Goal: Task Accomplishment & Management: Complete application form

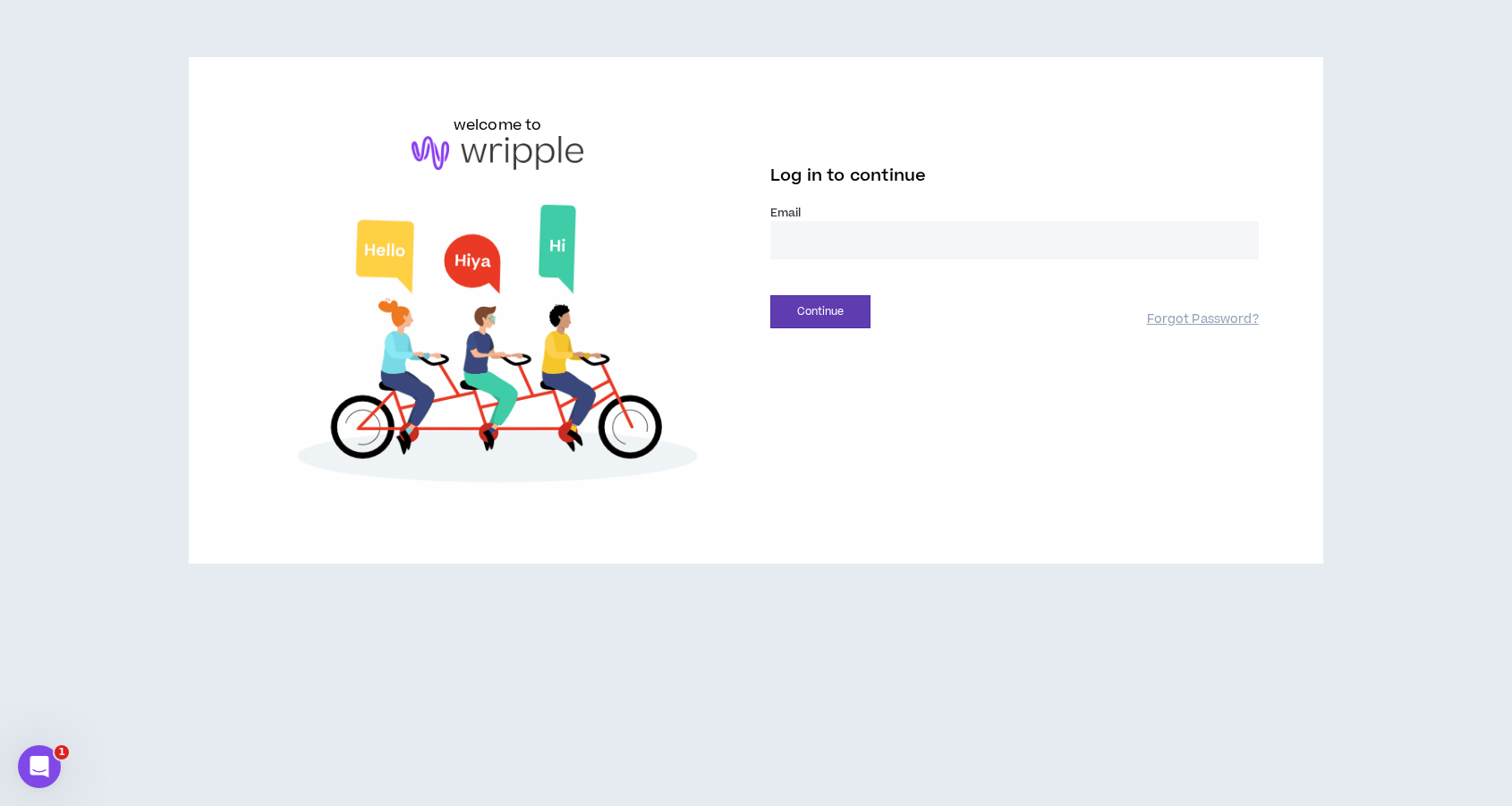
click at [806, 236] on input "email" at bounding box center [1015, 239] width 489 height 39
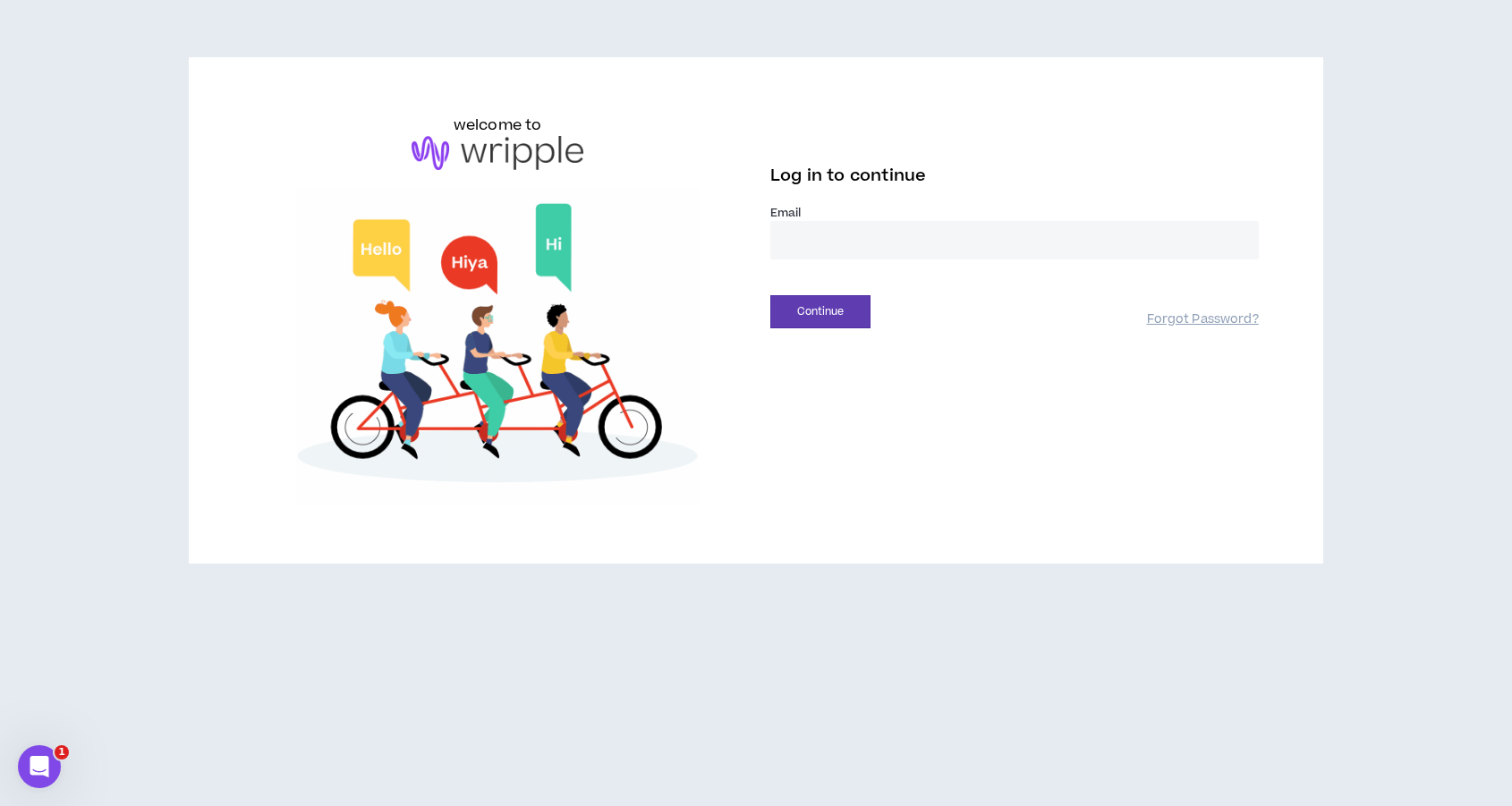
type input "**********"
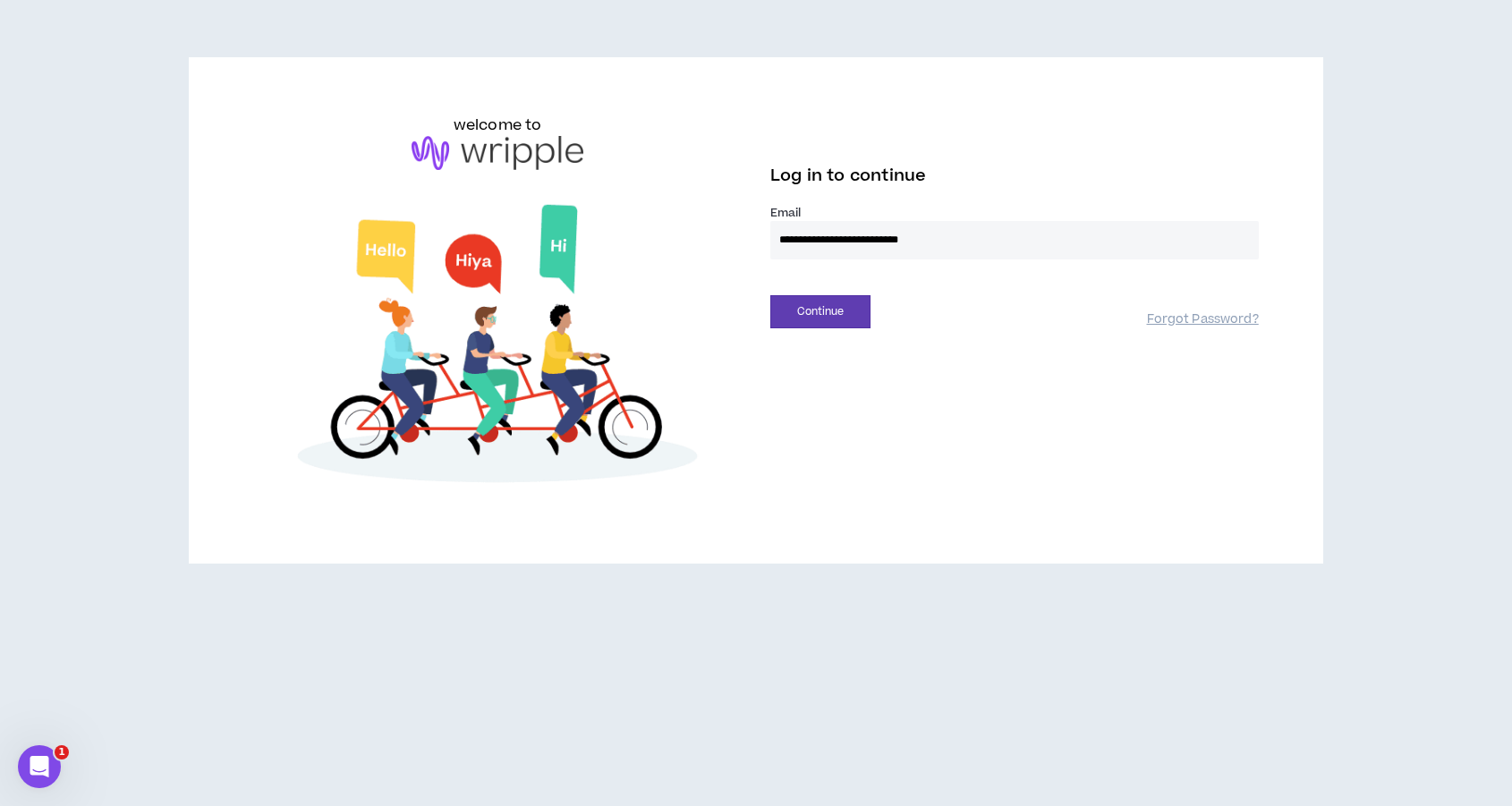
click at [834, 293] on div "Continue Forgot Password?" at bounding box center [1015, 305] width 489 height 45
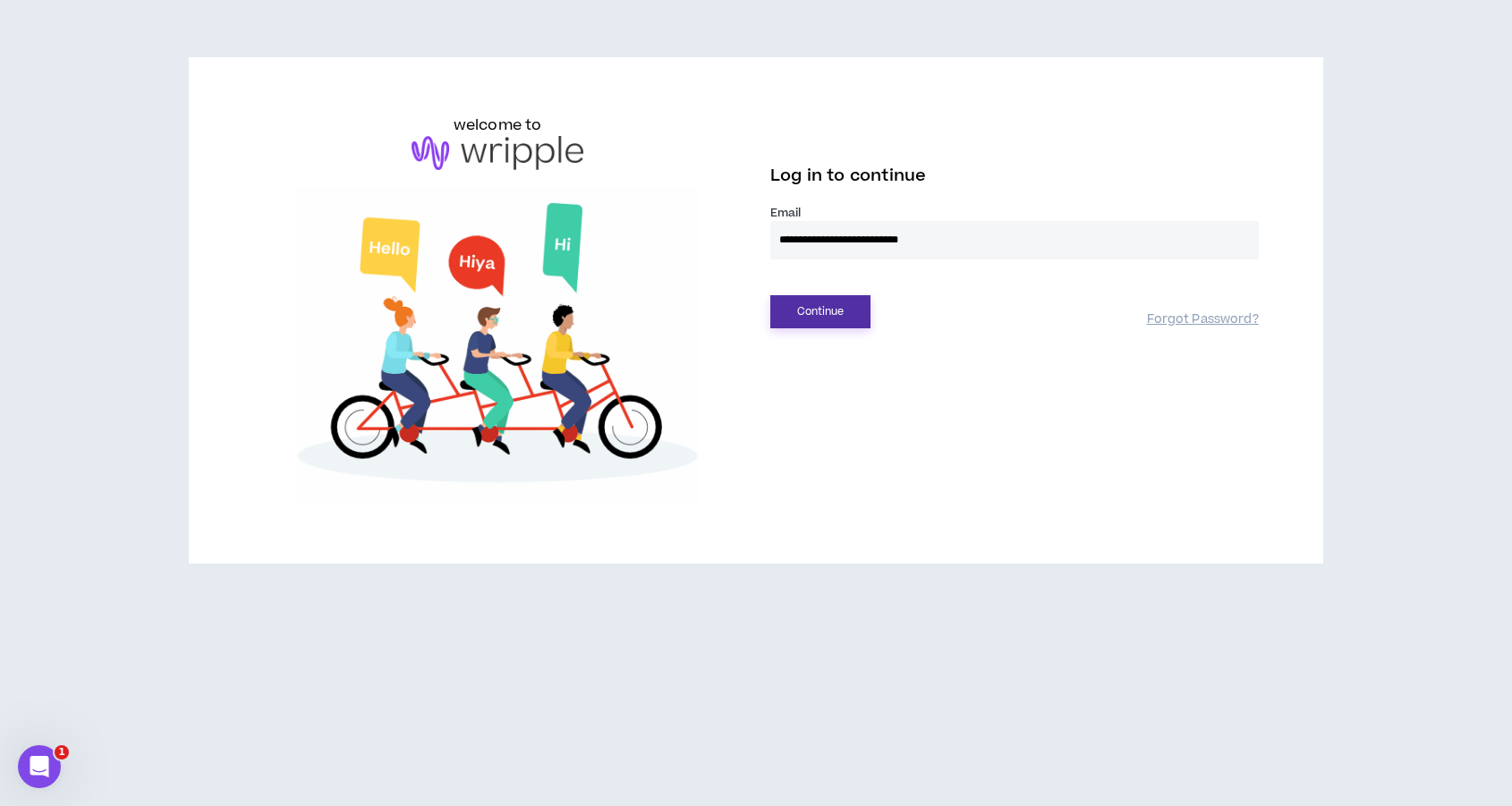
click at [834, 309] on button "Continue" at bounding box center [821, 311] width 100 height 33
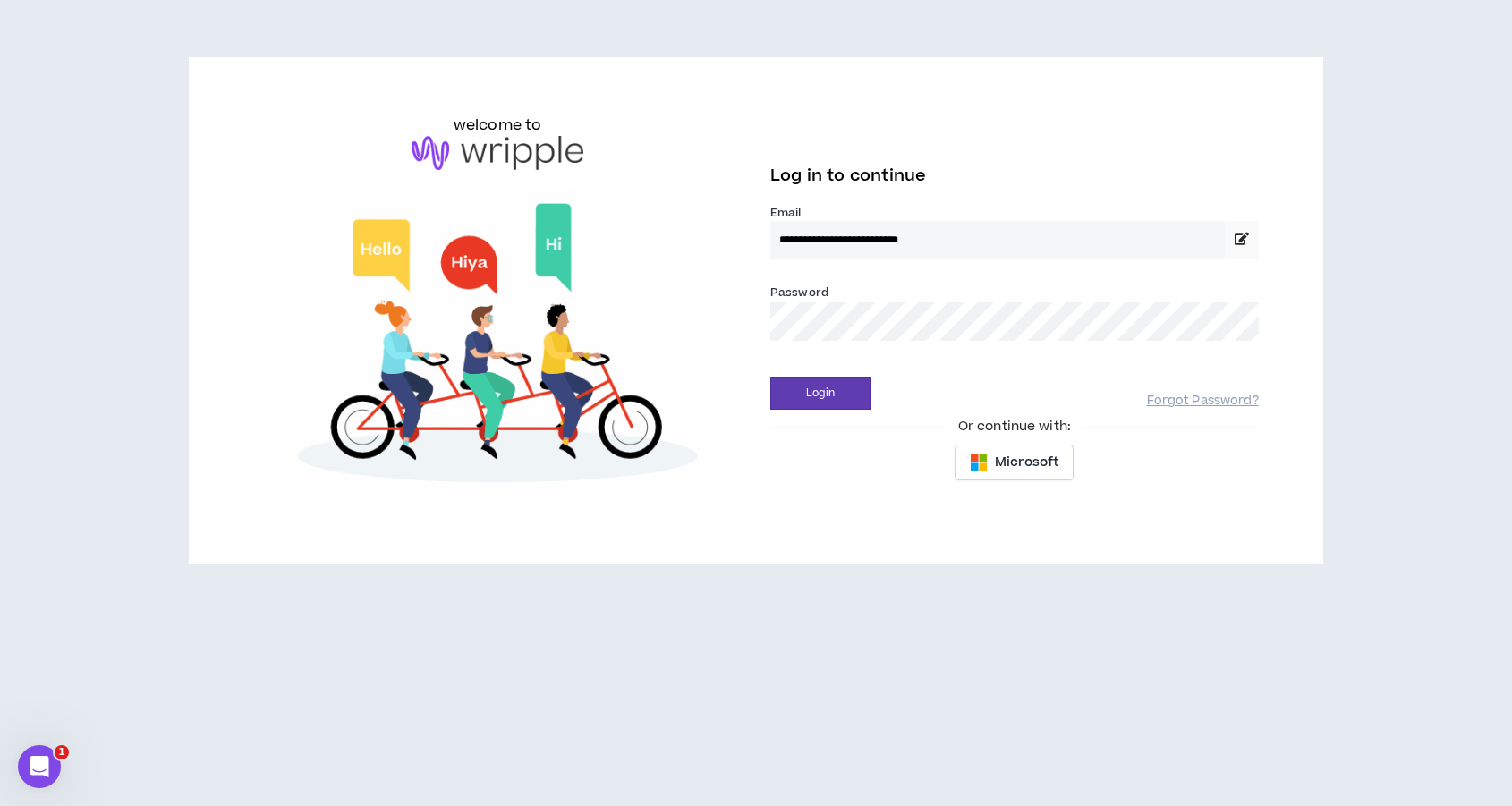
click at [771, 376] on button "Login" at bounding box center [821, 392] width 100 height 33
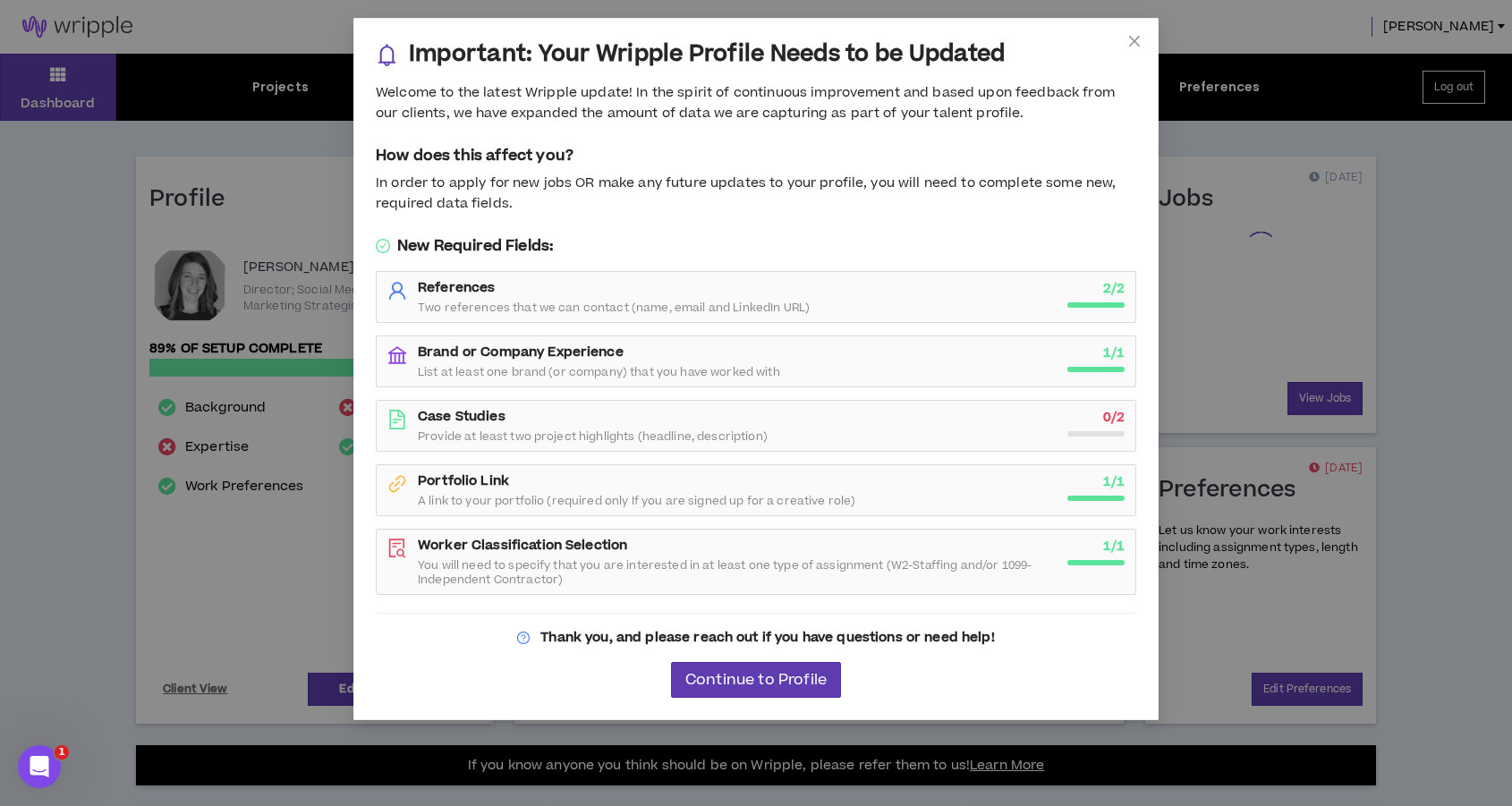
click at [364, 625] on div "Important: Your Wripple Profile Needs to be Updated Welcome to the latest Wripp…" at bounding box center [756, 369] width 804 height 700
click at [1117, 51] on span "Close" at bounding box center [1134, 41] width 48 height 48
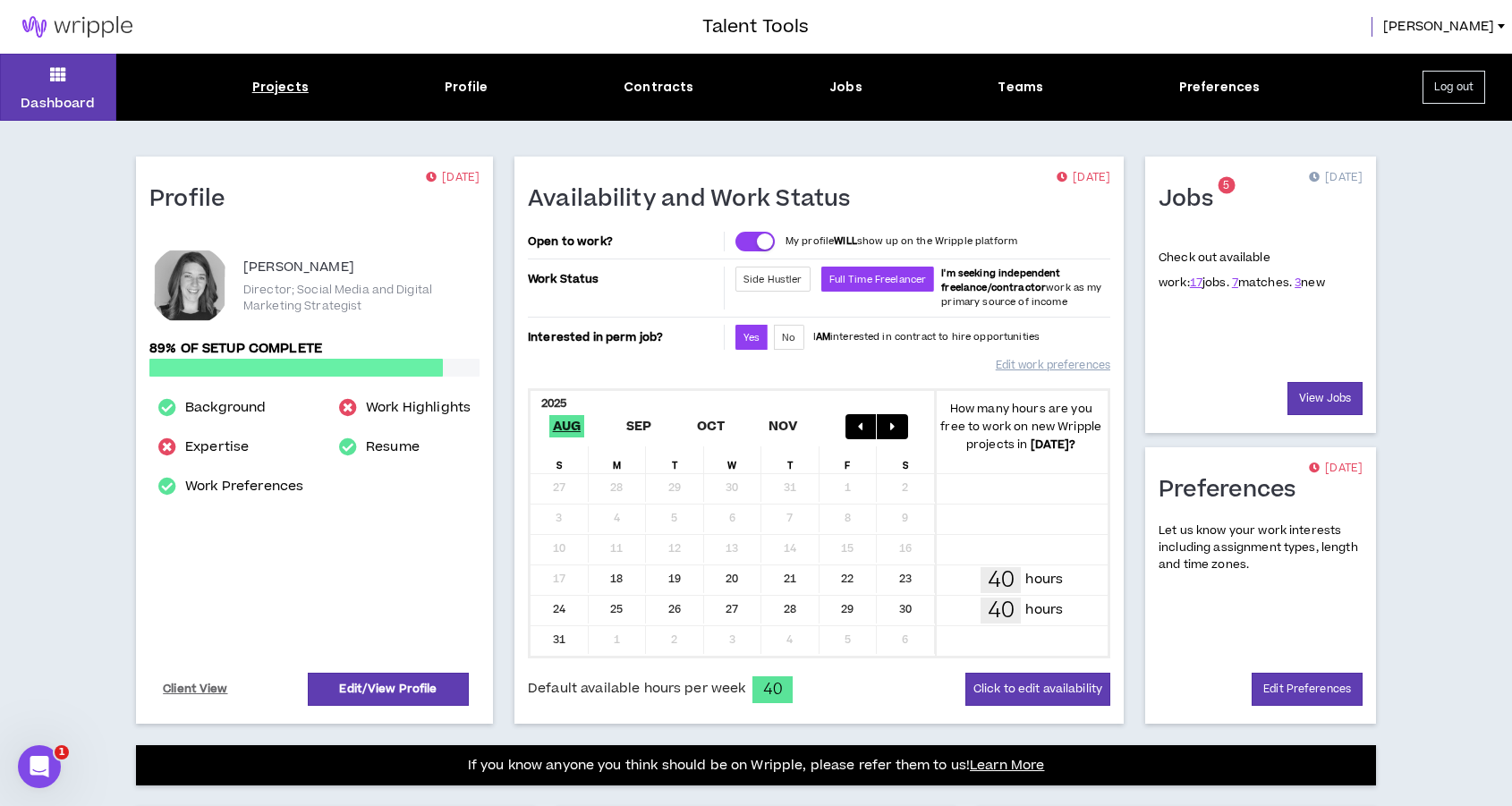
click at [280, 79] on div "Projects" at bounding box center [281, 88] width 57 height 19
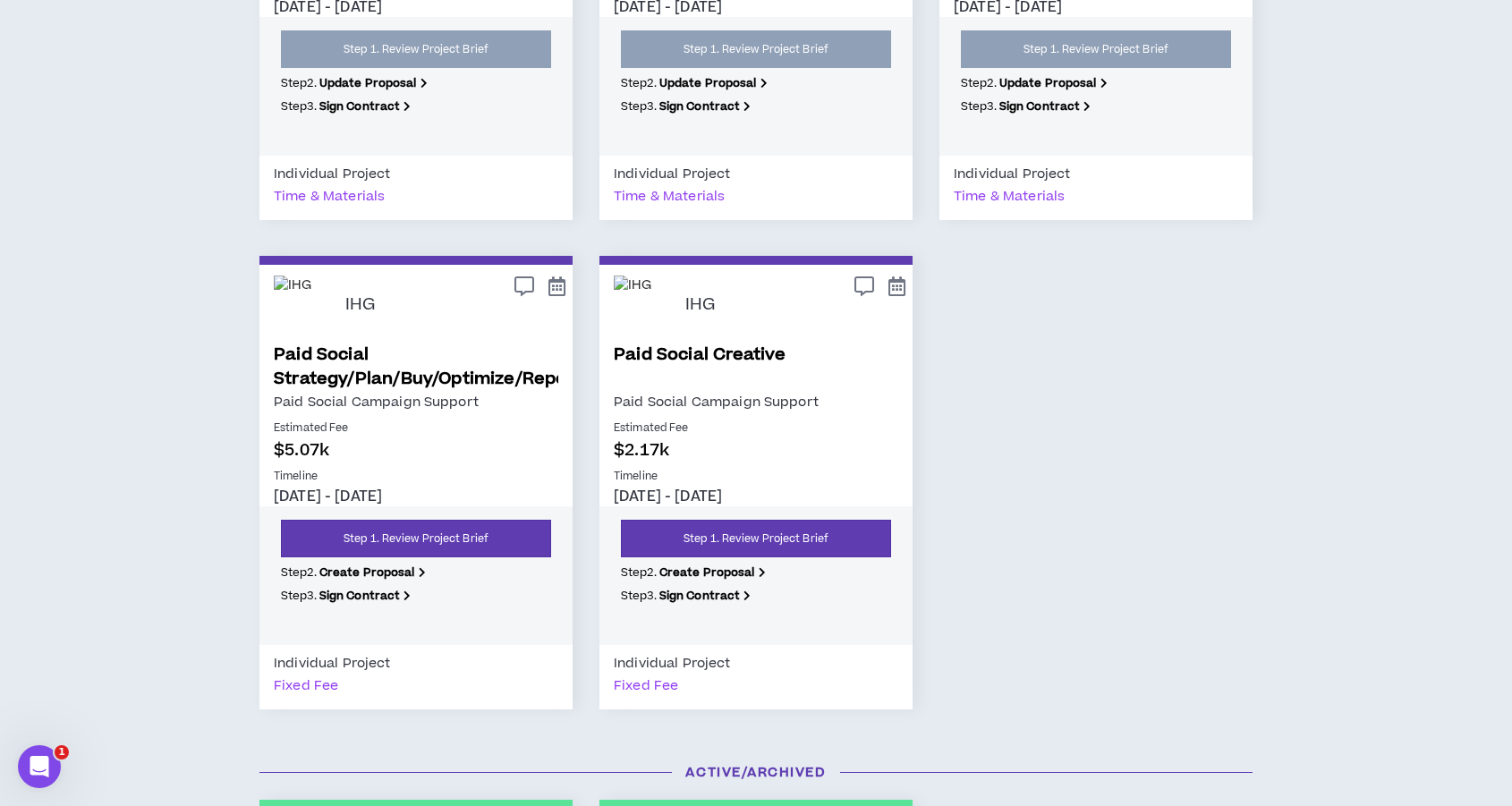
scroll to position [1877, 0]
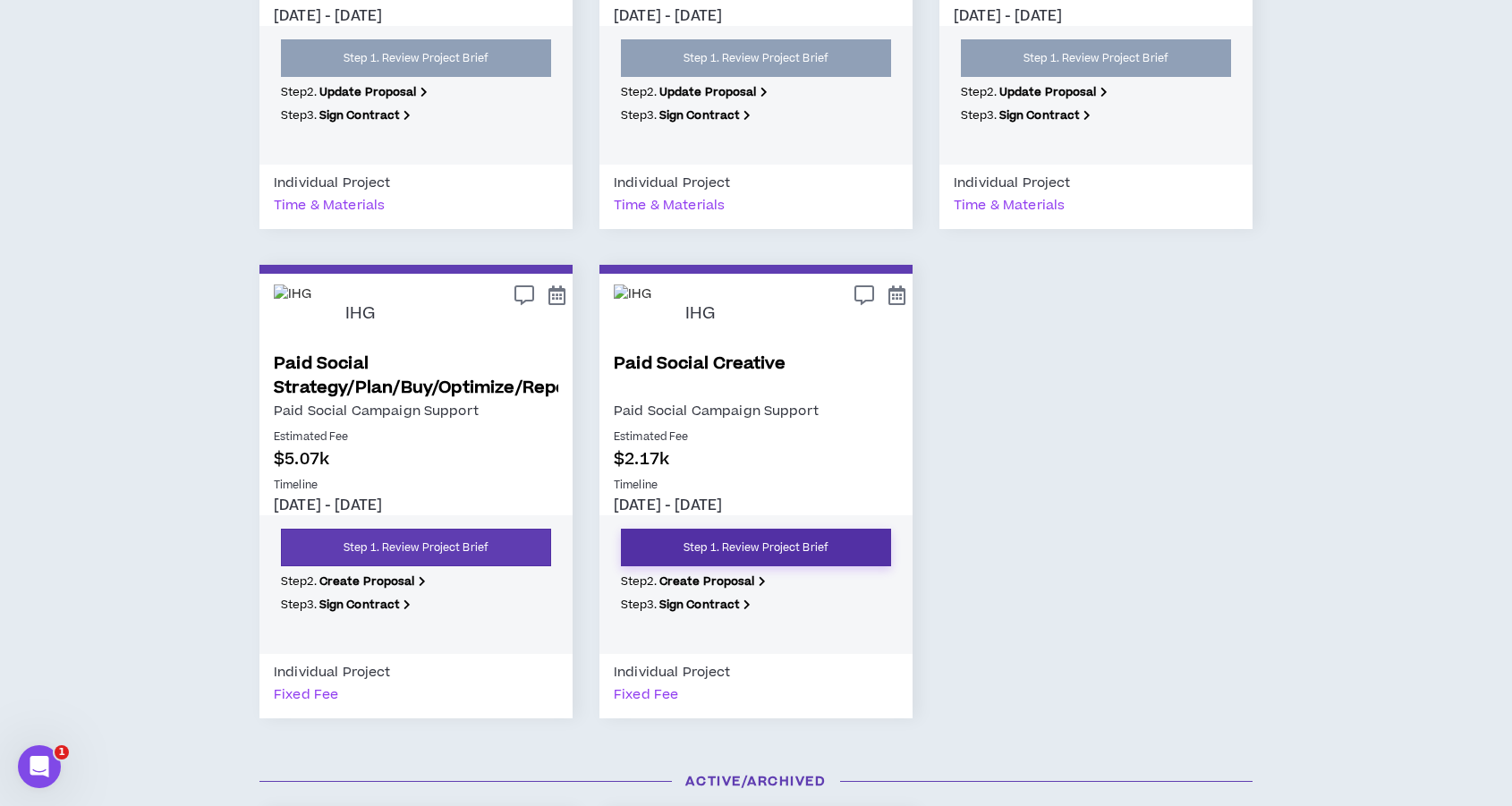
click at [725, 551] on link "Step 1. Review Project Brief" at bounding box center [756, 548] width 270 height 38
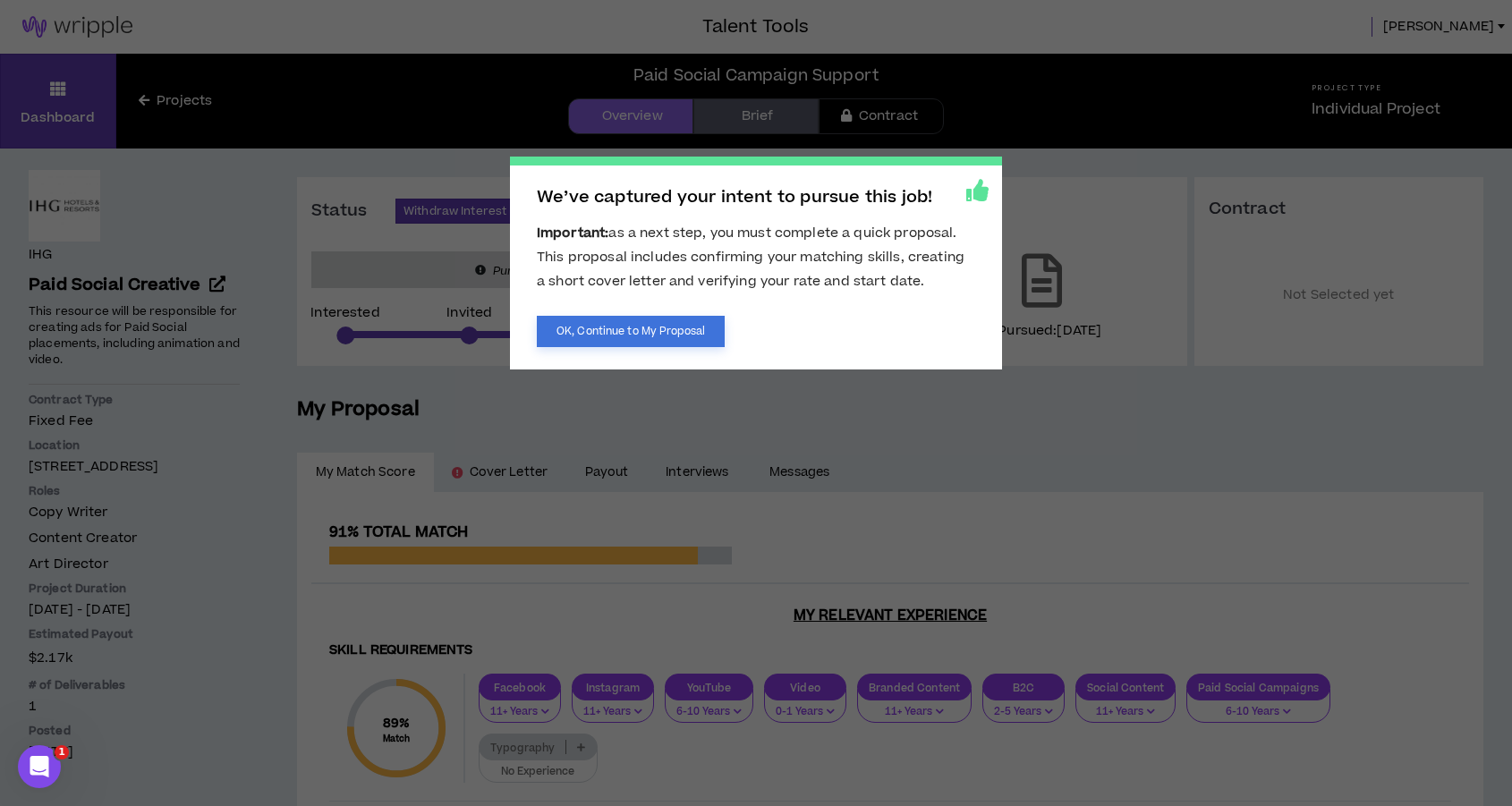
click at [643, 337] on button "OK, Continue to My Proposal" at bounding box center [630, 331] width 188 height 31
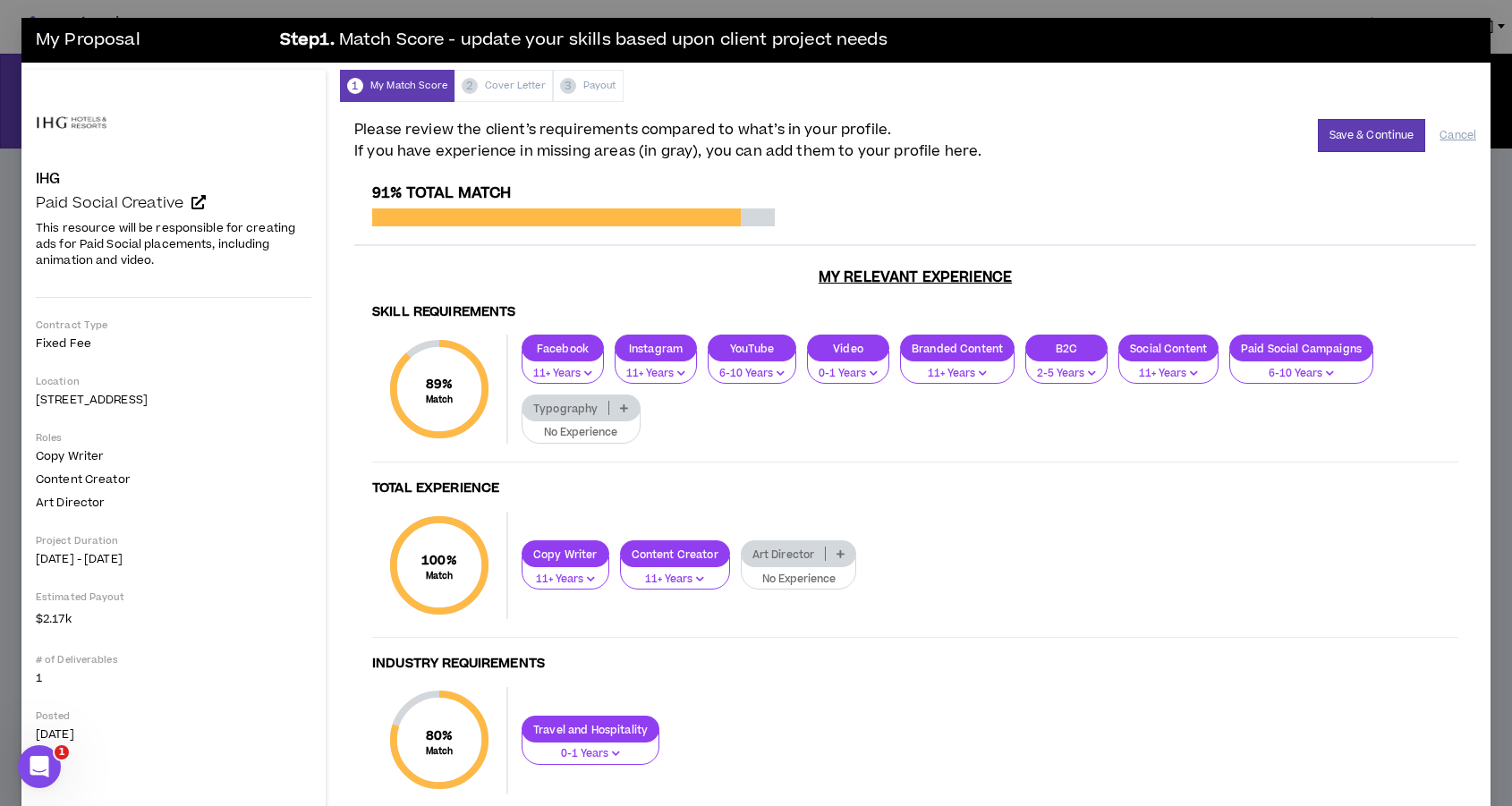
click at [839, 557] on icon at bounding box center [840, 552] width 8 height 8
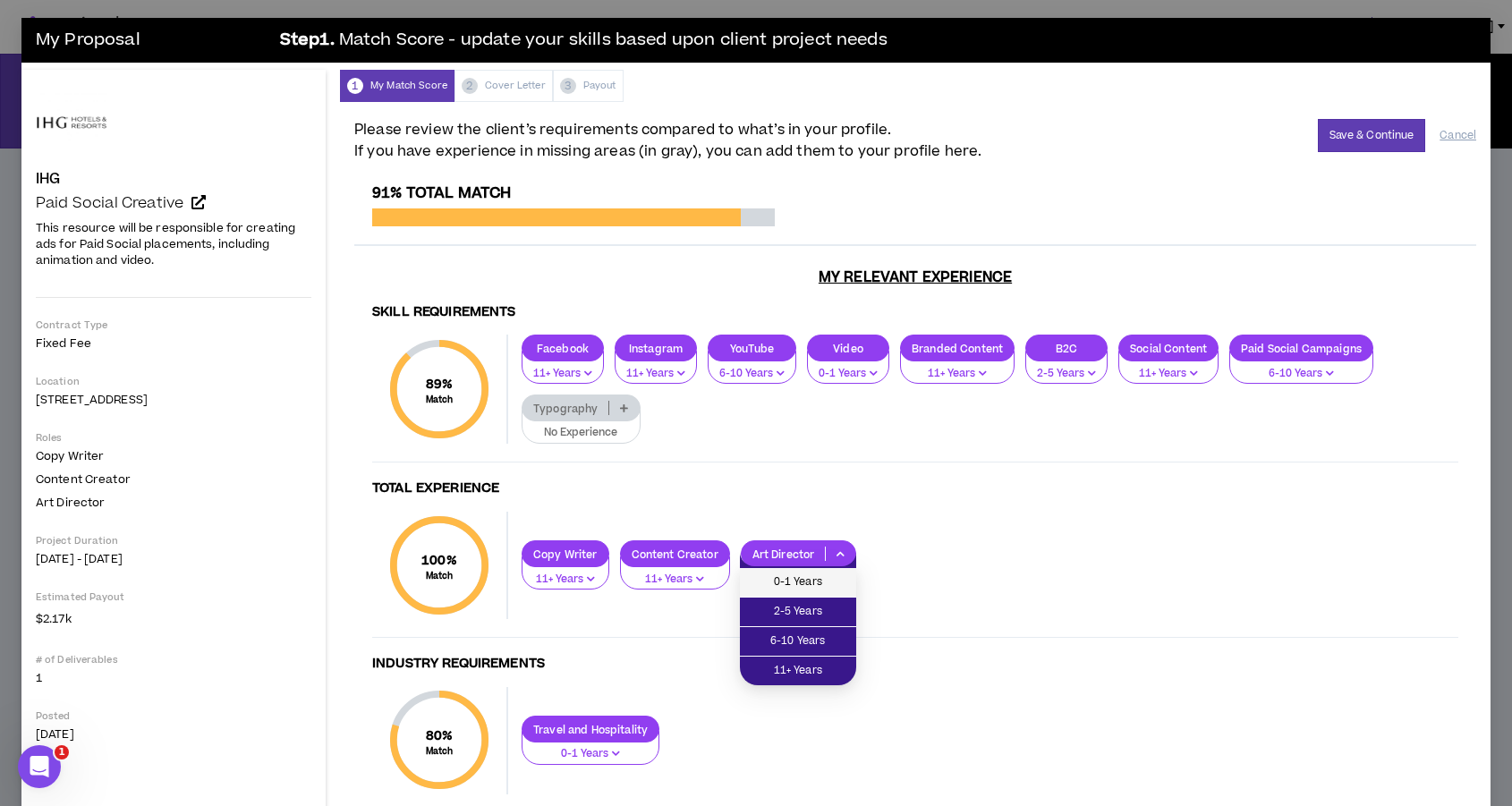
click at [834, 577] on span "0-1 Years" at bounding box center [798, 582] width 95 height 20
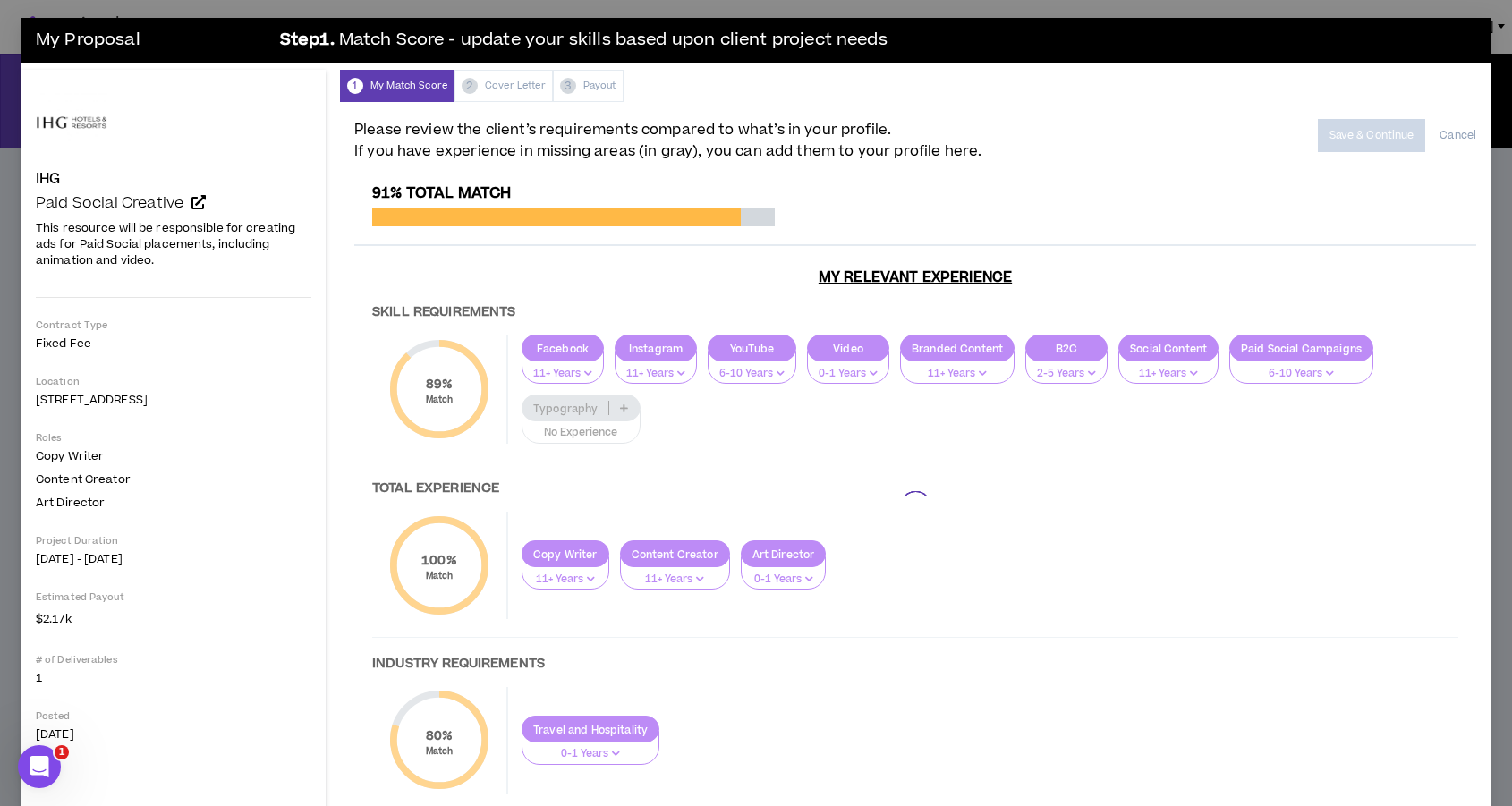
click at [623, 404] on div at bounding box center [916, 506] width 1122 height 645
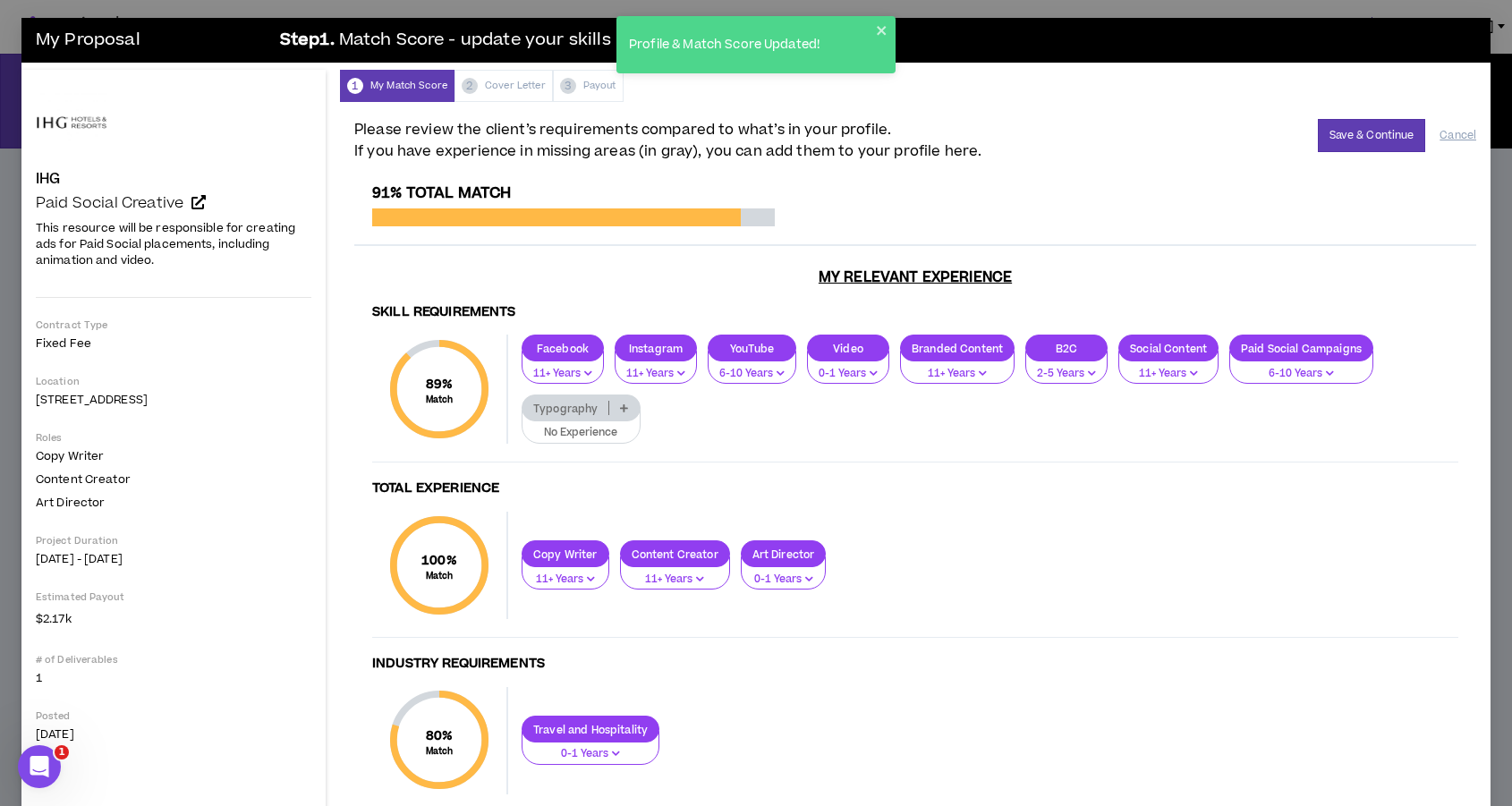
click at [620, 409] on icon at bounding box center [623, 407] width 8 height 8
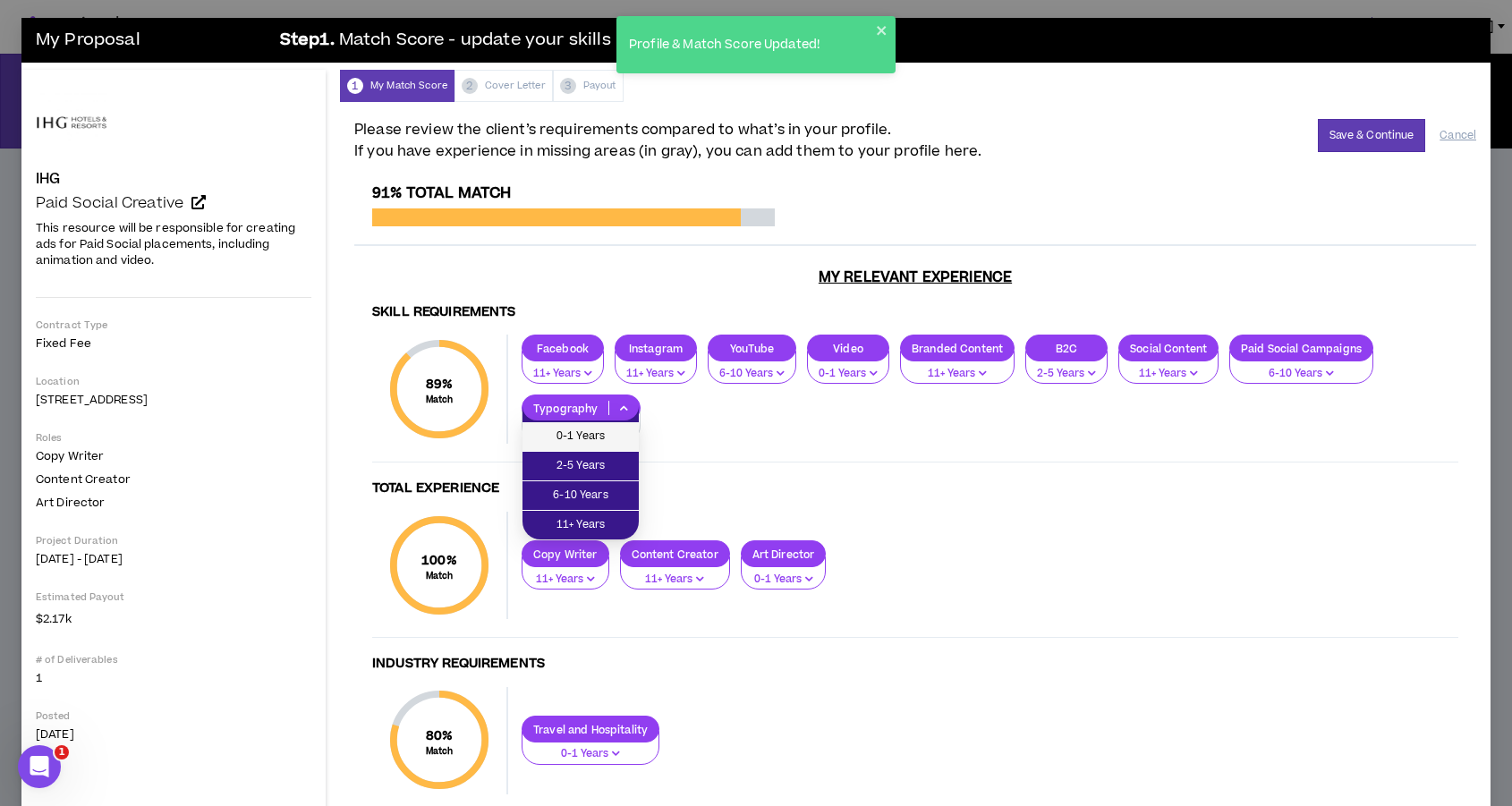
click at [597, 433] on span "0-1 Years" at bounding box center [580, 436] width 95 height 20
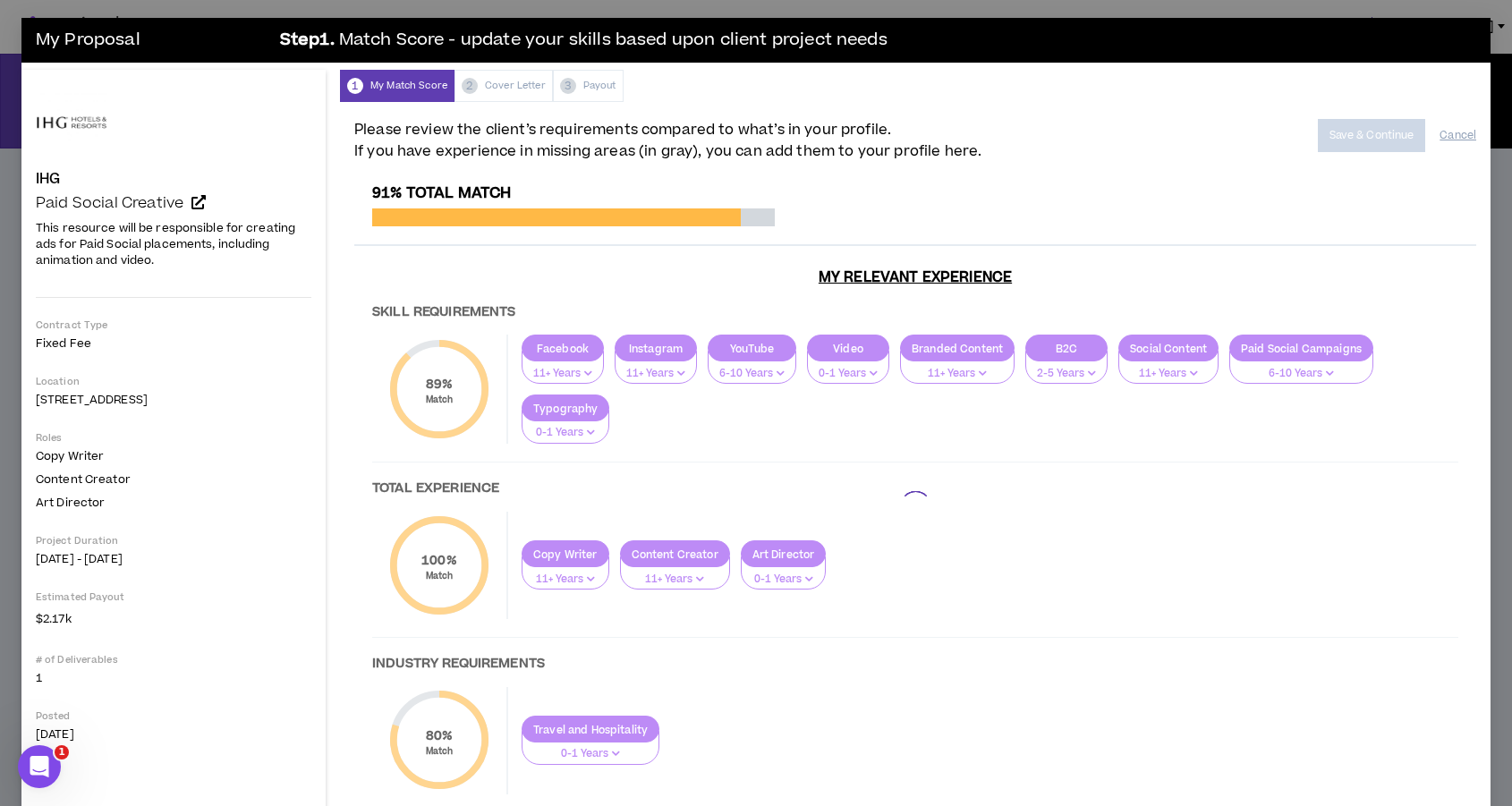
click at [1276, 202] on div at bounding box center [916, 506] width 1122 height 645
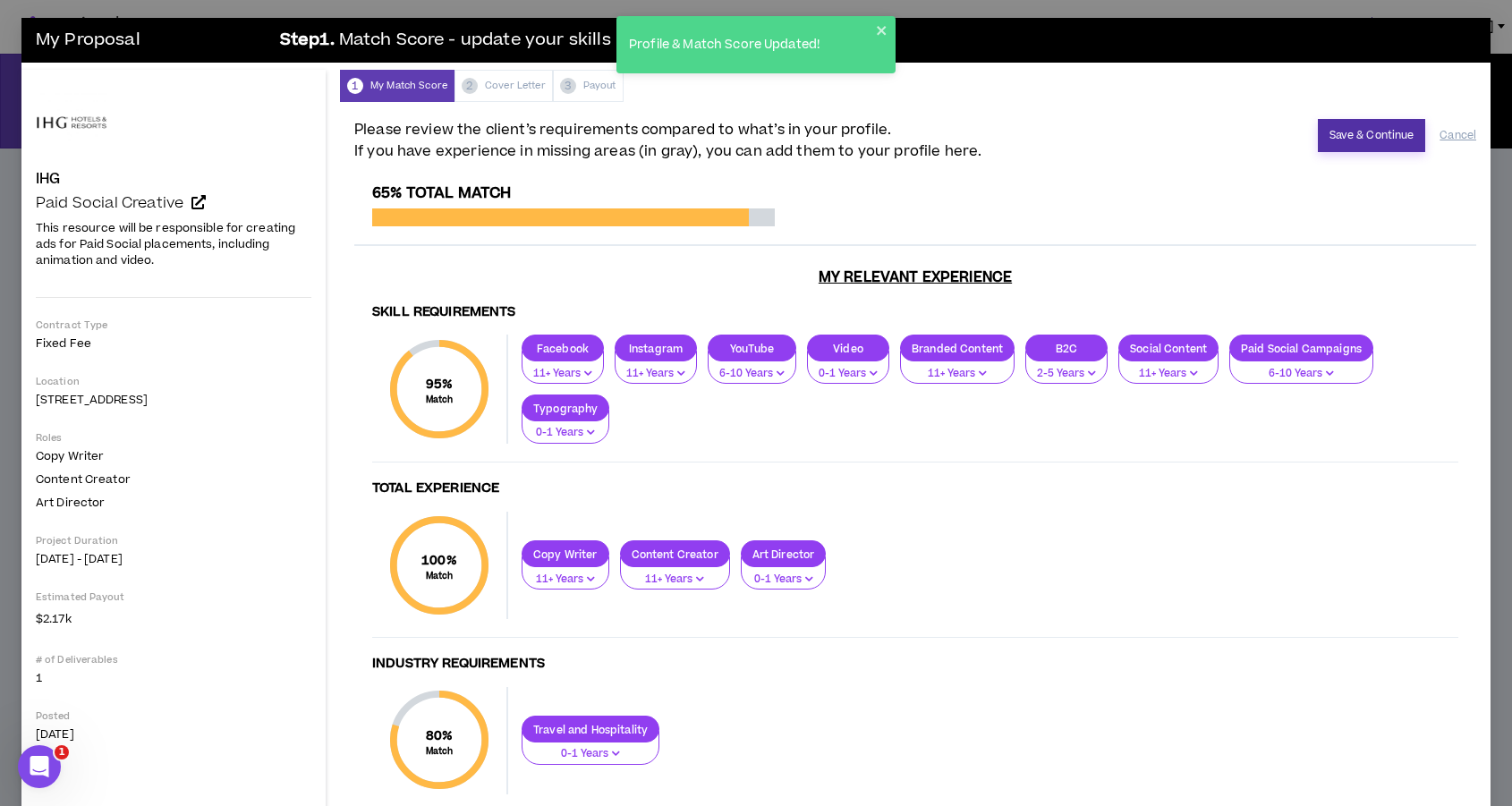
click at [1353, 141] on button "Save & Continue" at bounding box center [1371, 135] width 108 height 33
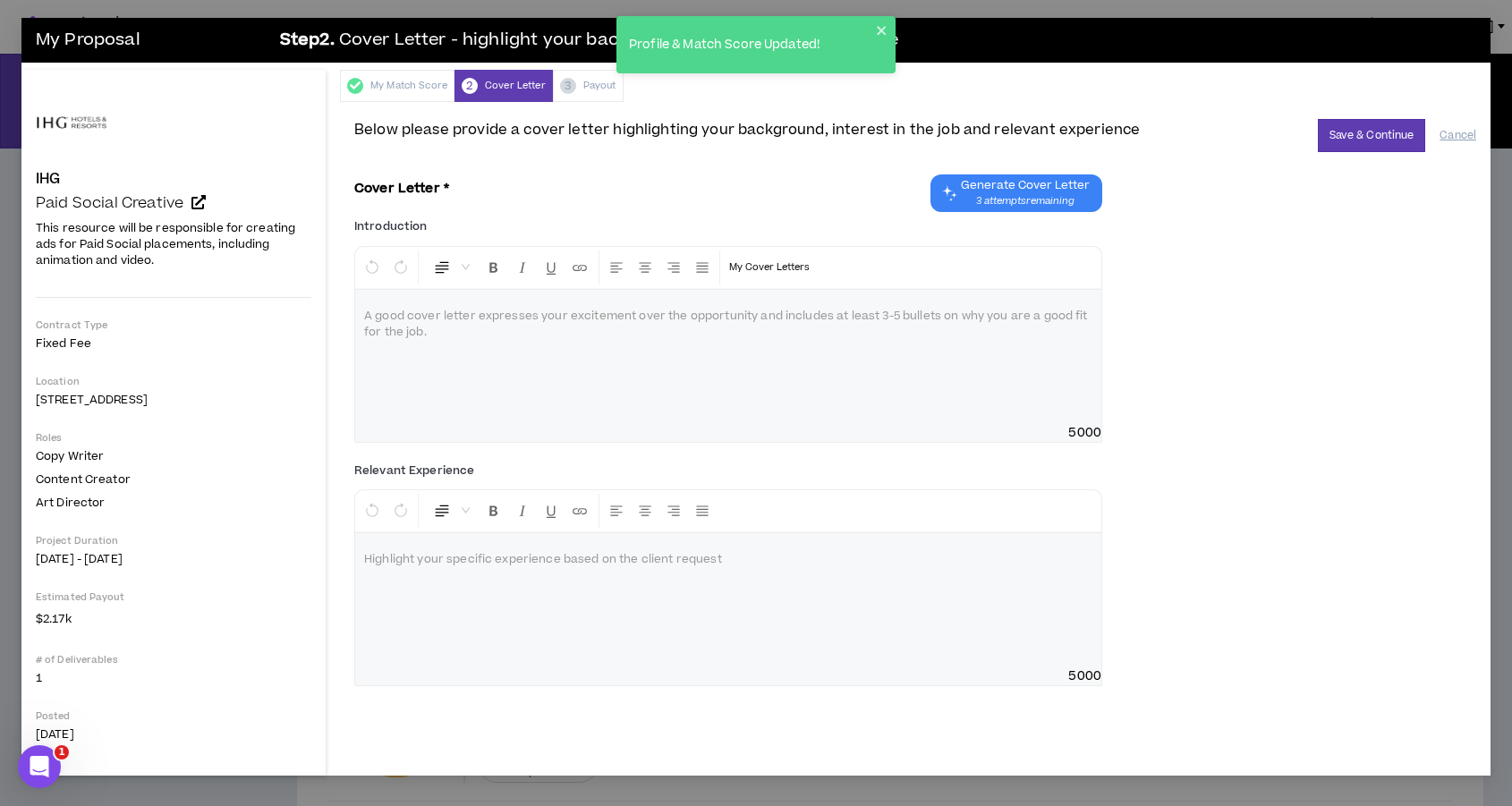
click at [646, 351] on div at bounding box center [728, 356] width 746 height 134
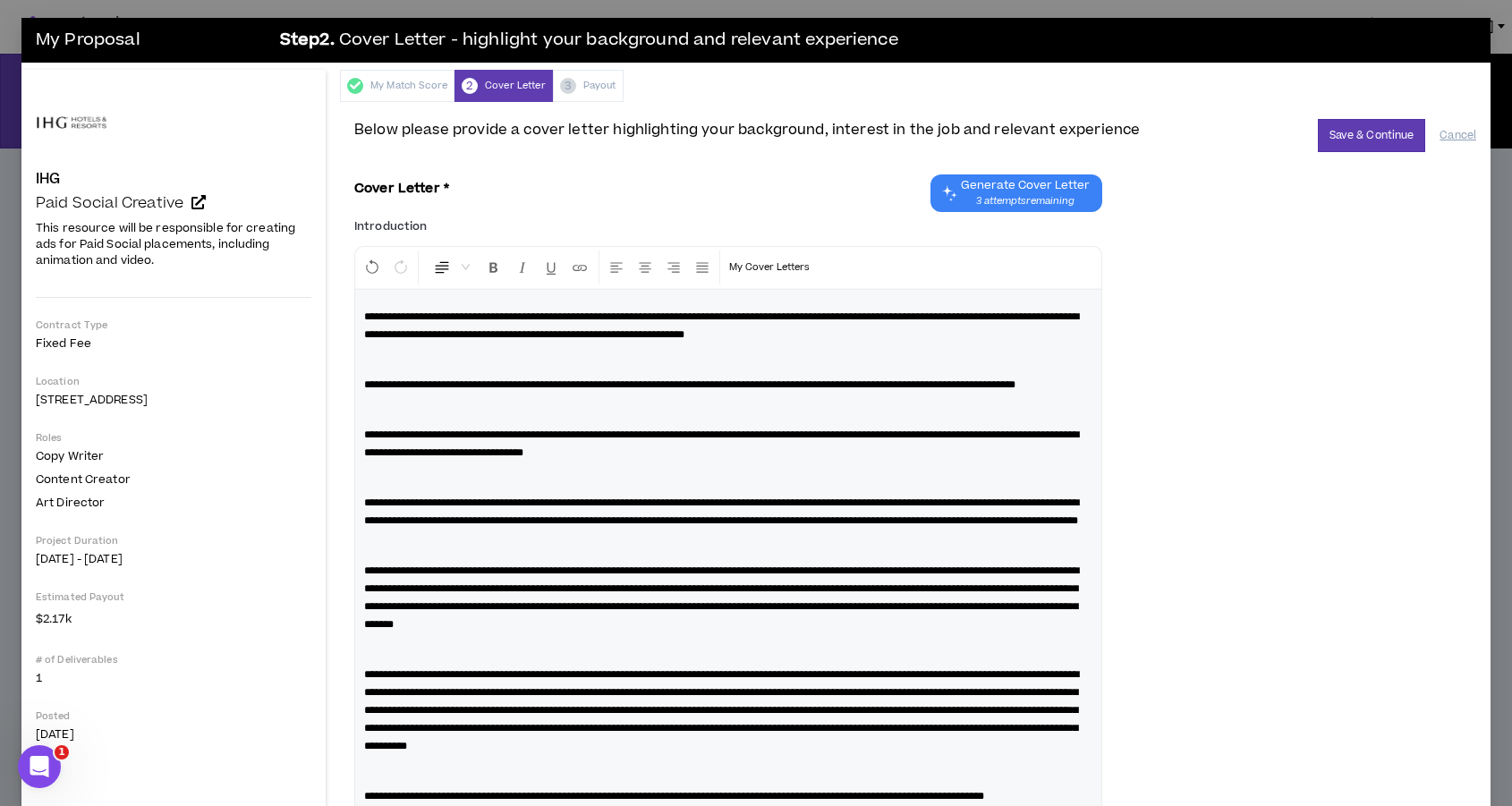
click at [1035, 336] on p "**********" at bounding box center [728, 325] width 728 height 36
click at [1026, 336] on p "**********" at bounding box center [728, 325] width 728 height 36
click at [688, 336] on span "**********" at bounding box center [722, 325] width 715 height 28
click at [684, 337] on span "**********" at bounding box center [722, 325] width 715 height 28
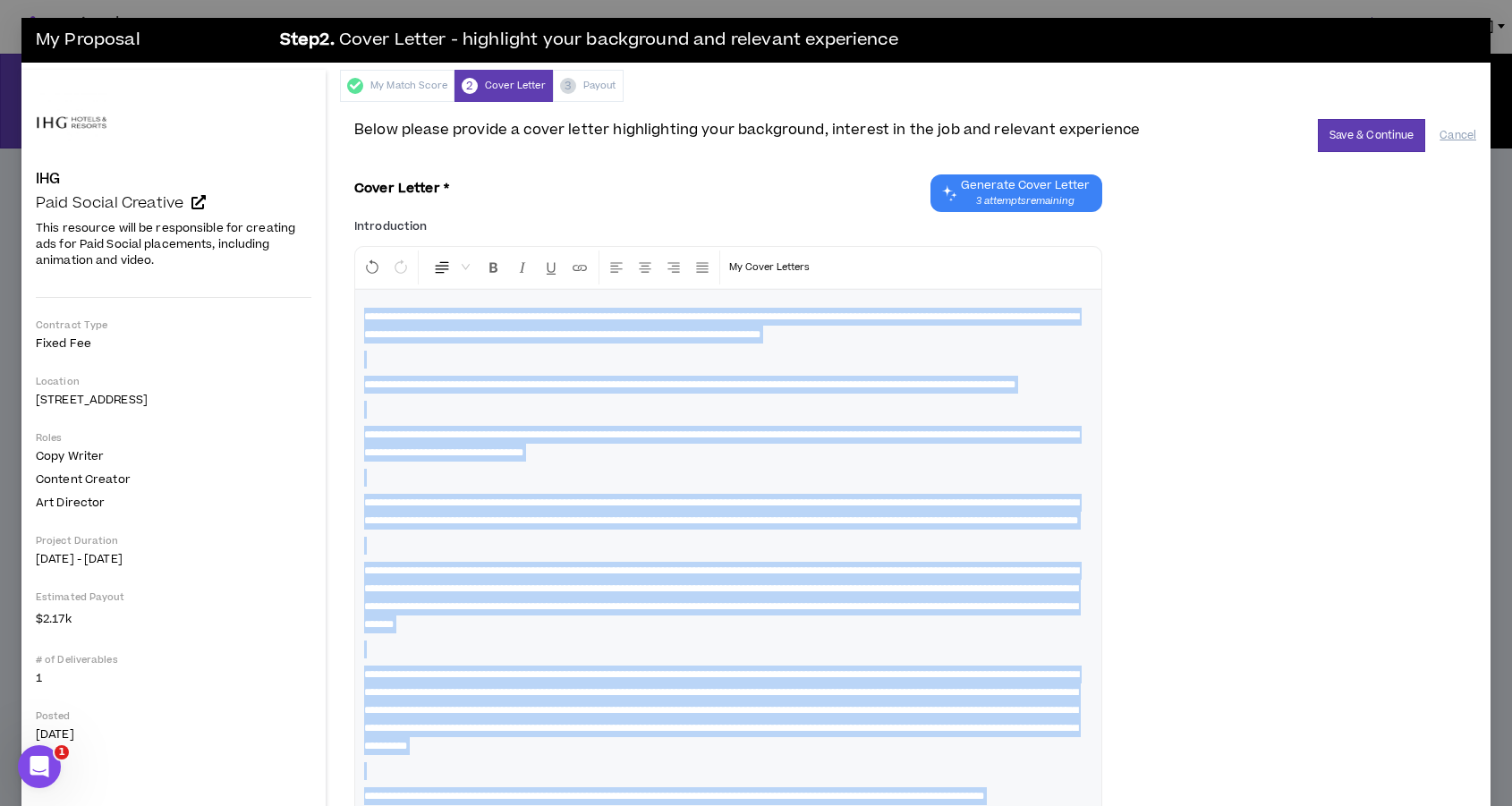
drag, startPoint x: 365, startPoint y: 201, endPoint x: 347, endPoint y: 310, distance: 110.5
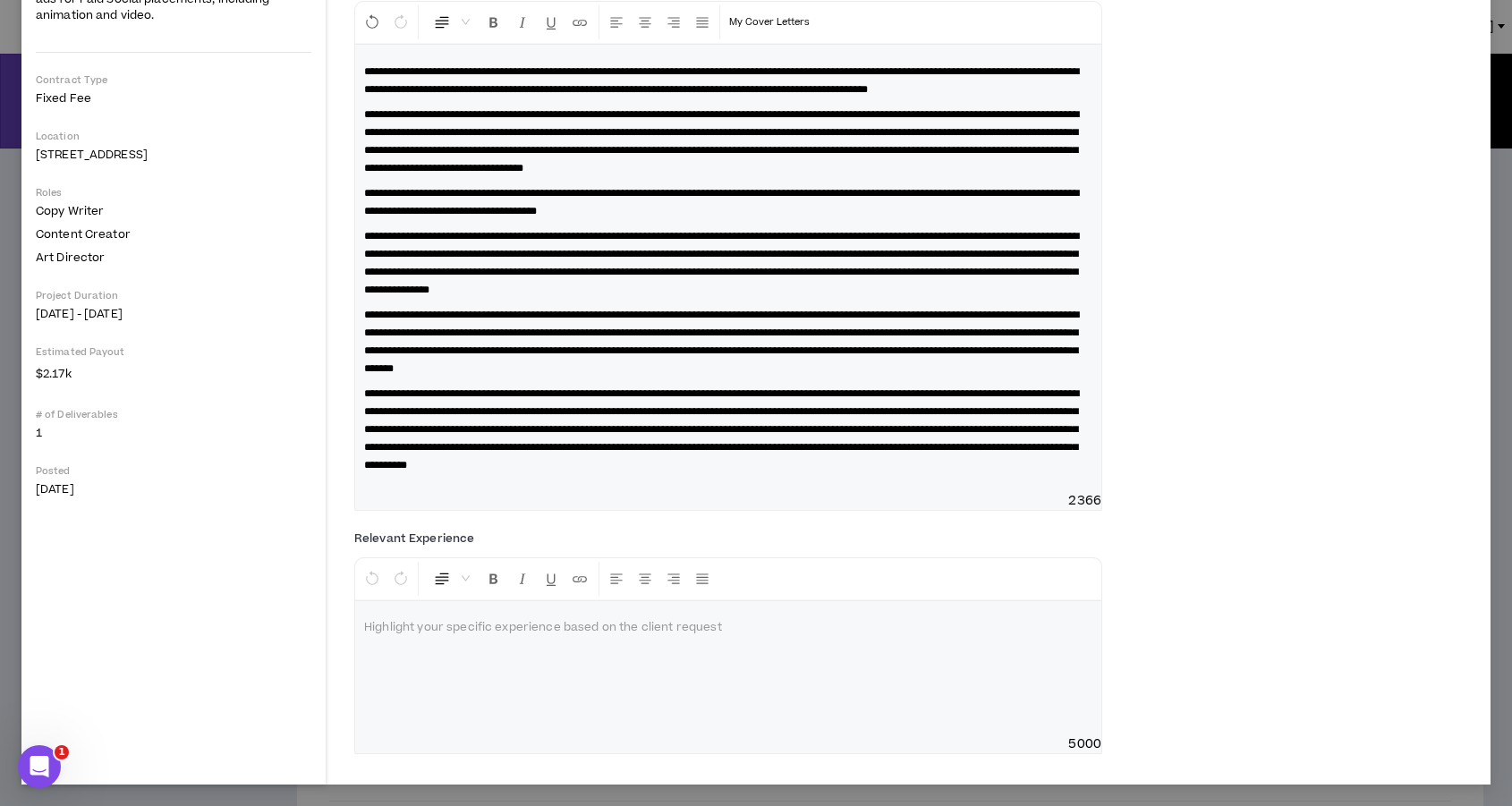
scroll to position [299, 0]
click at [435, 635] on p at bounding box center [728, 627] width 728 height 18
drag, startPoint x: 509, startPoint y: 663, endPoint x: 342, endPoint y: 628, distance: 170.6
click at [341, 627] on div "**********" at bounding box center [915, 321] width 1151 height 928
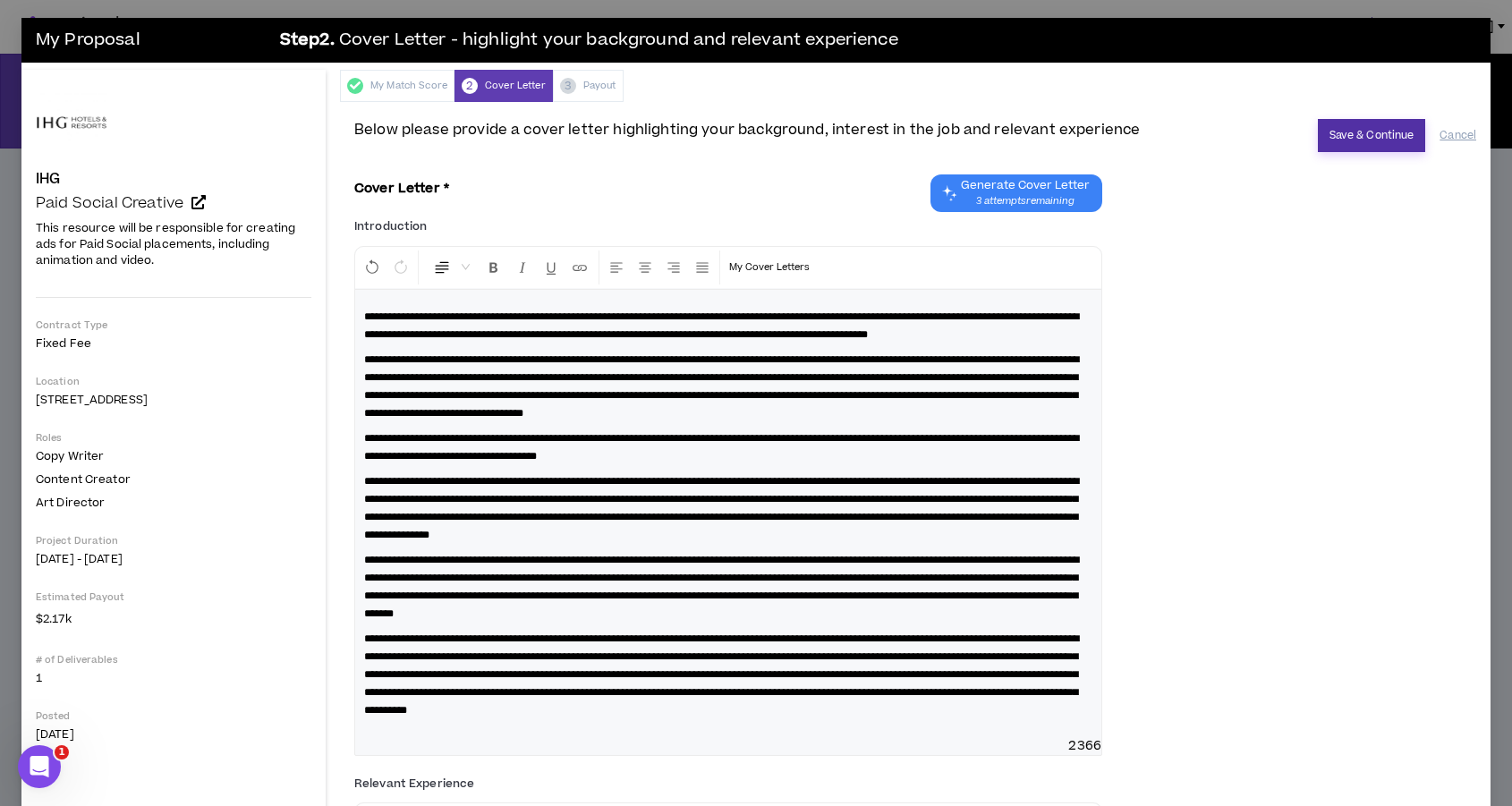
click at [1350, 133] on button "Save & Continue" at bounding box center [1371, 135] width 108 height 33
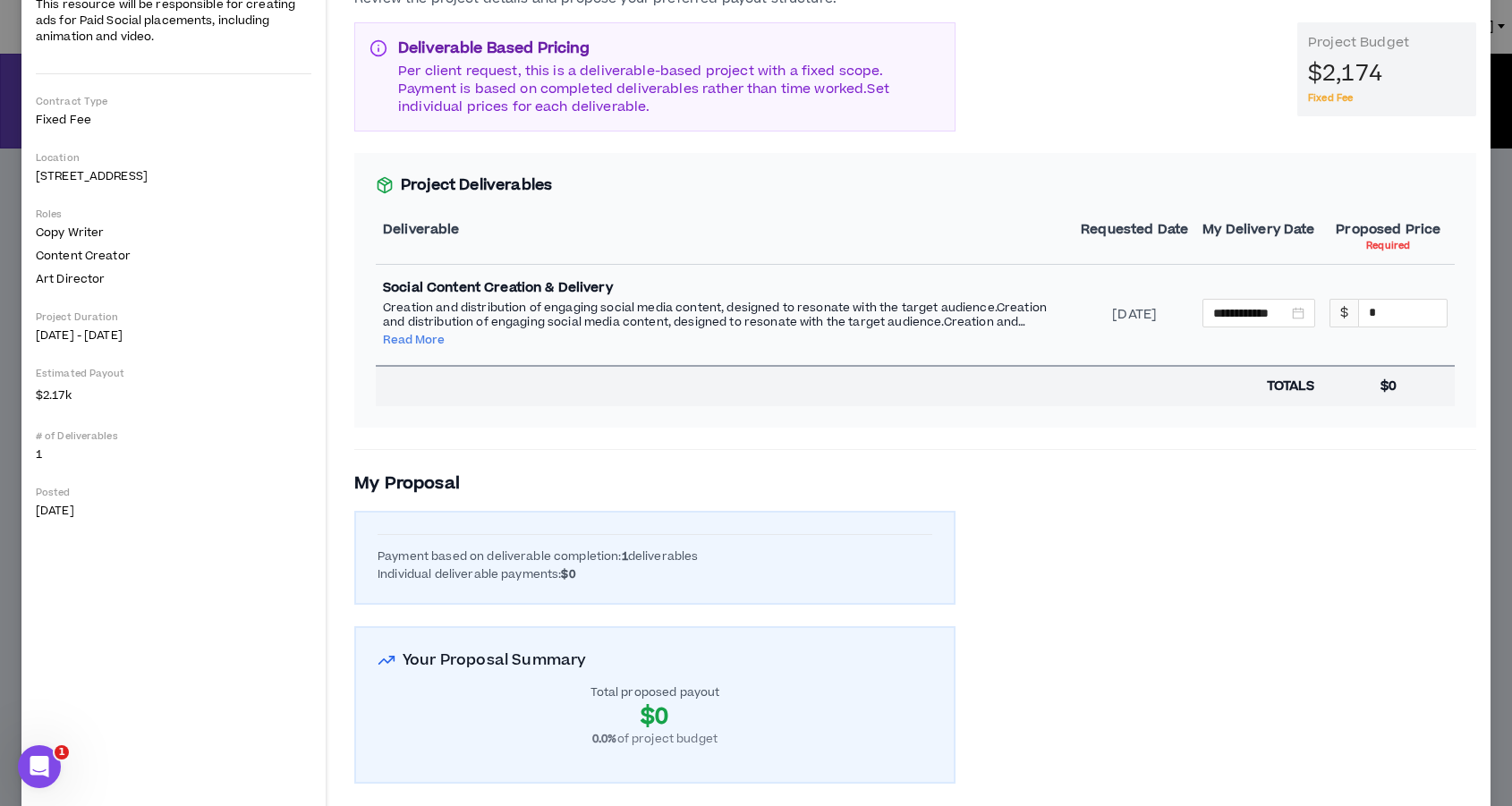
scroll to position [224, 0]
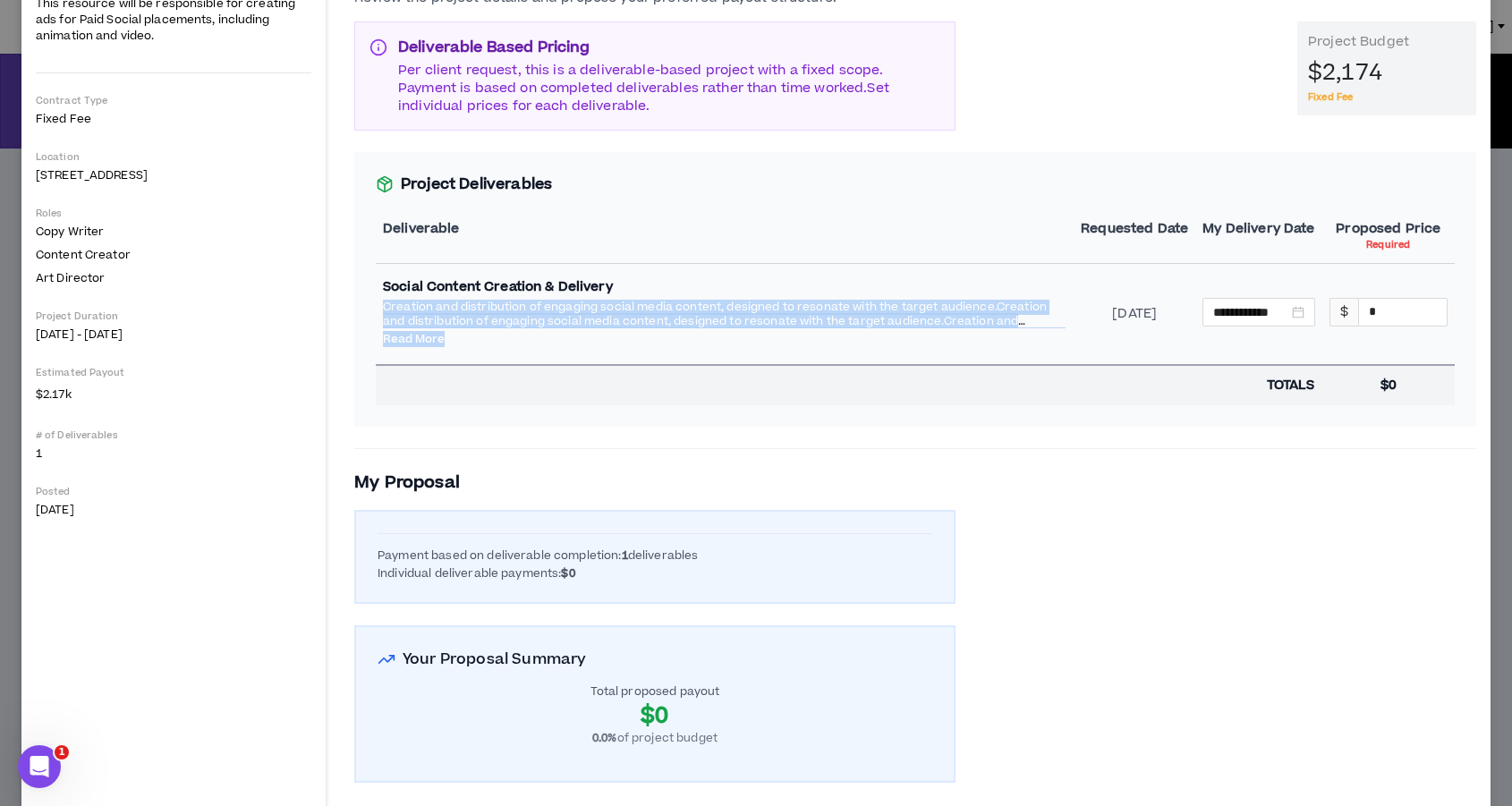
drag, startPoint x: 735, startPoint y: 295, endPoint x: 755, endPoint y: 336, distance: 45.6
click at [744, 337] on div "Social Content Creation & Delivery Creation and distribution of engaging social…" at bounding box center [724, 313] width 684 height 71
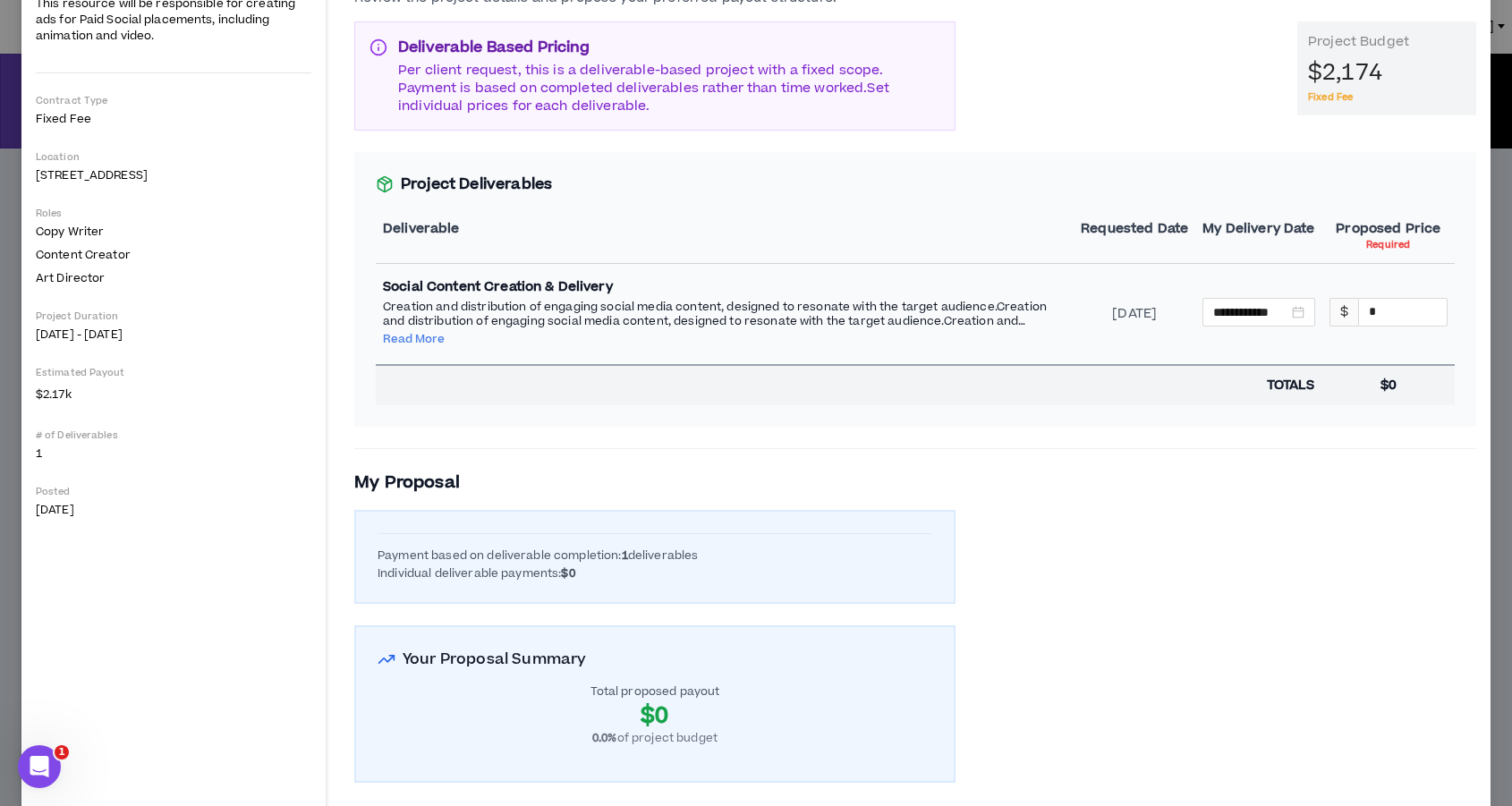
click at [665, 337] on div "Creation and distribution of engaging social media content, designed to resonat…" at bounding box center [724, 324] width 684 height 49
click at [711, 330] on div "Creation and distribution of engaging social media content, designed to resonat…" at bounding box center [724, 324] width 684 height 49
click at [413, 335] on button "Read More" at bounding box center [413, 338] width 61 height 14
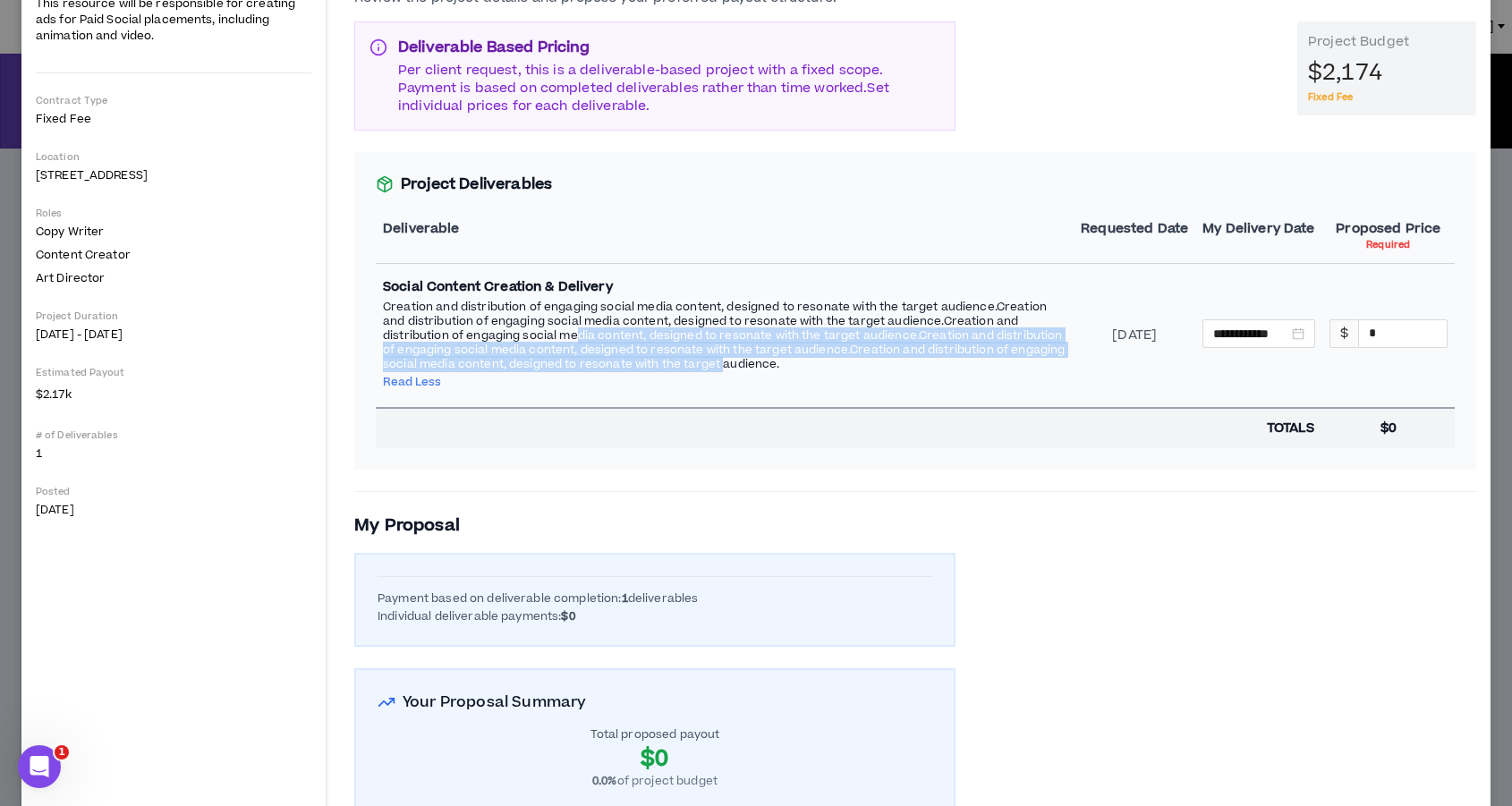
drag, startPoint x: 573, startPoint y: 338, endPoint x: 777, endPoint y: 365, distance: 205.8
click at [777, 365] on p "Creation and distribution of engaging social media content, designed to resonat…" at bounding box center [724, 336] width 684 height 72
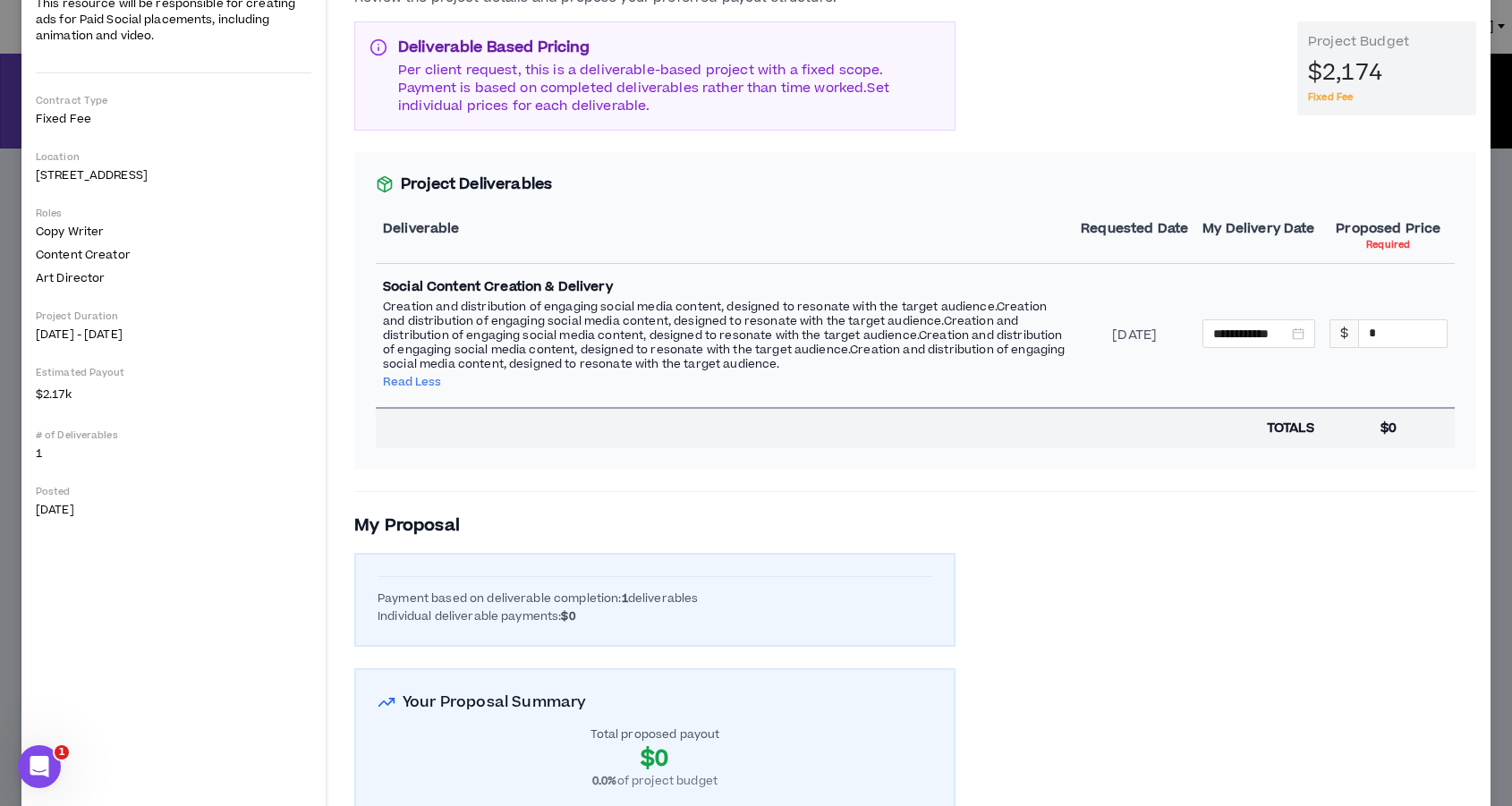
click at [778, 382] on div "Creation and distribution of engaging social media content, designed to resonat…" at bounding box center [724, 346] width 684 height 92
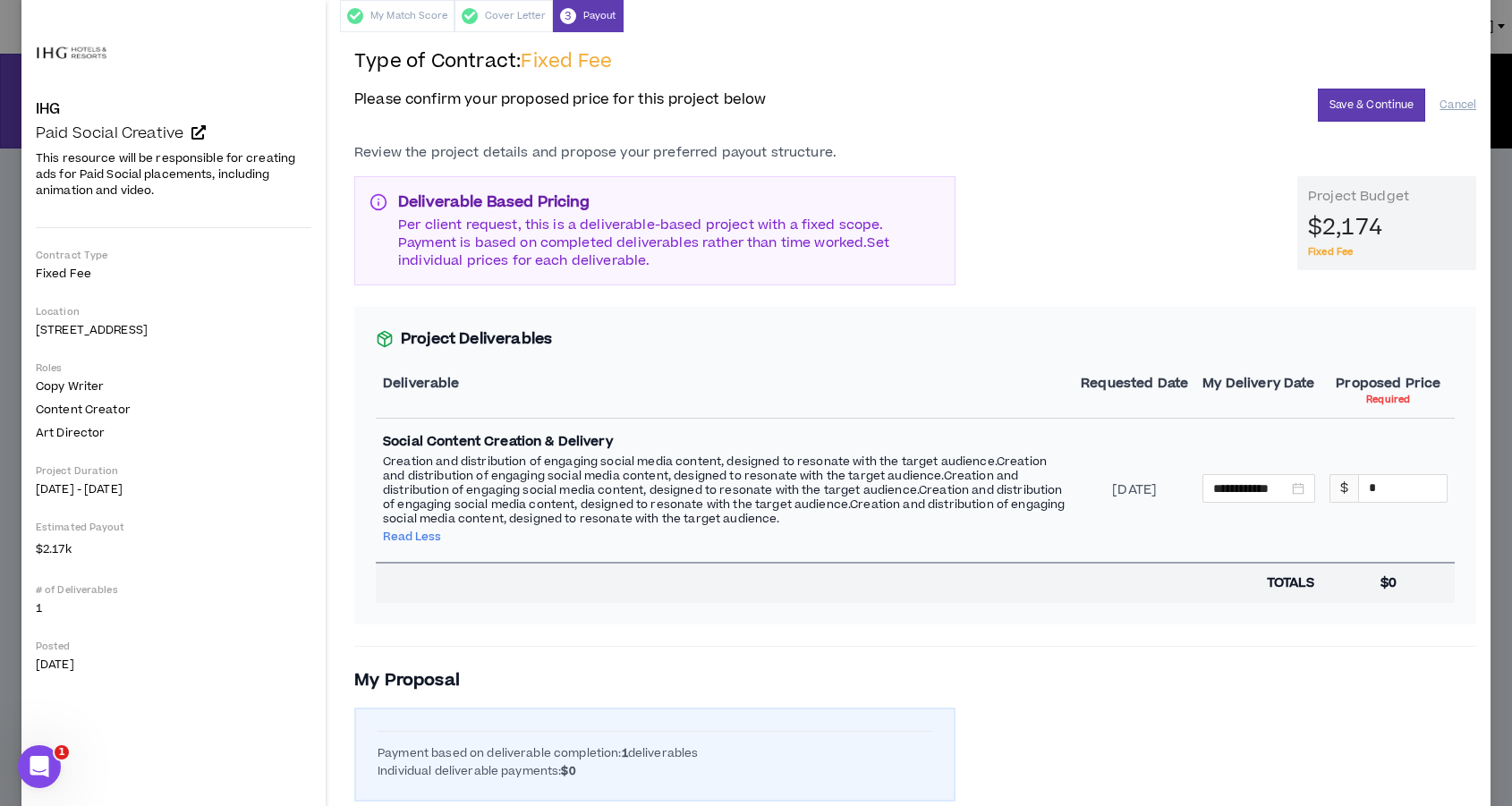
scroll to position [0, 0]
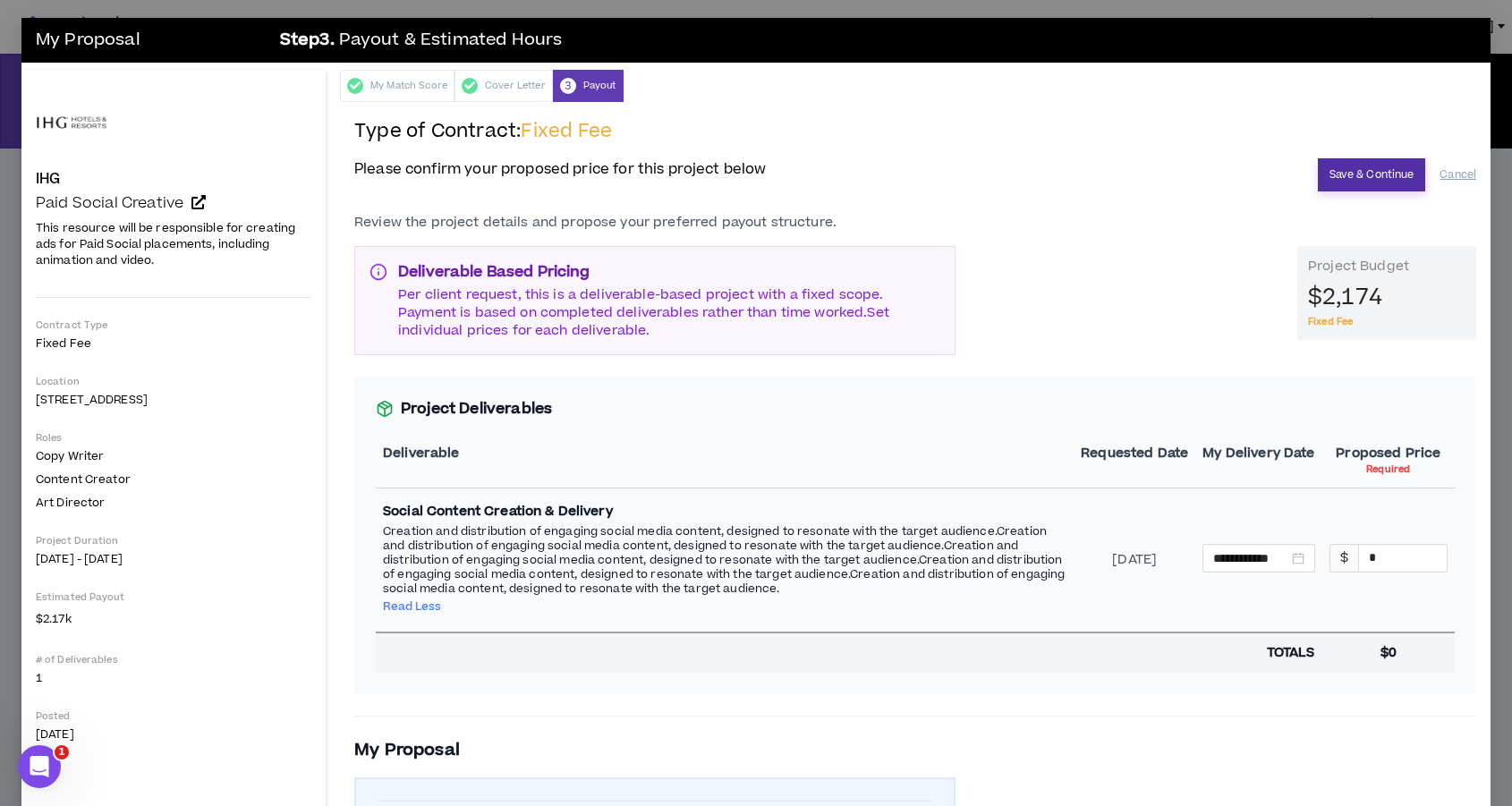
click at [1390, 173] on button "Save & Continue" at bounding box center [1371, 174] width 108 height 33
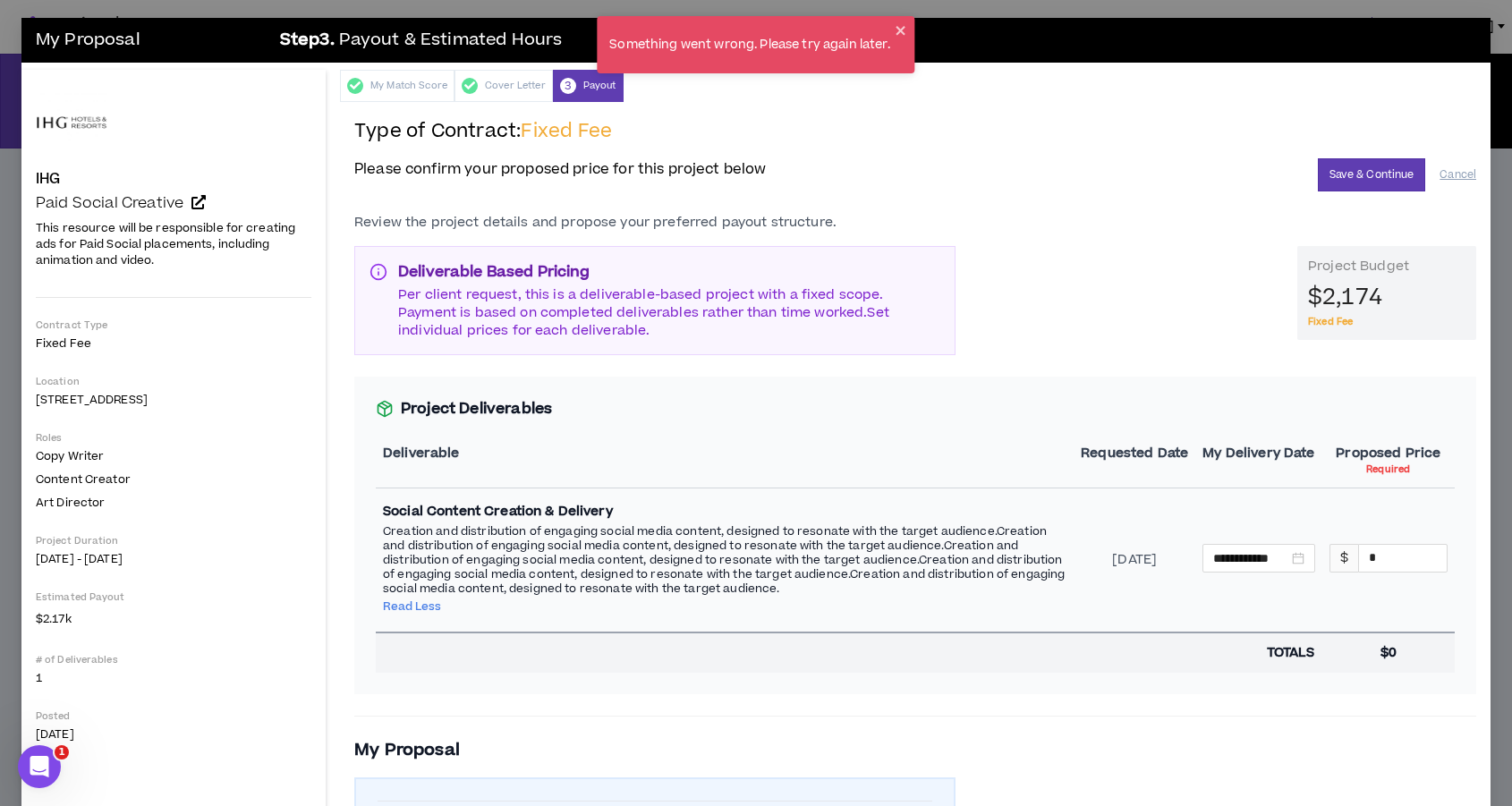
click at [907, 22] on div "Something went wrong. Please try again later." at bounding box center [756, 44] width 318 height 58
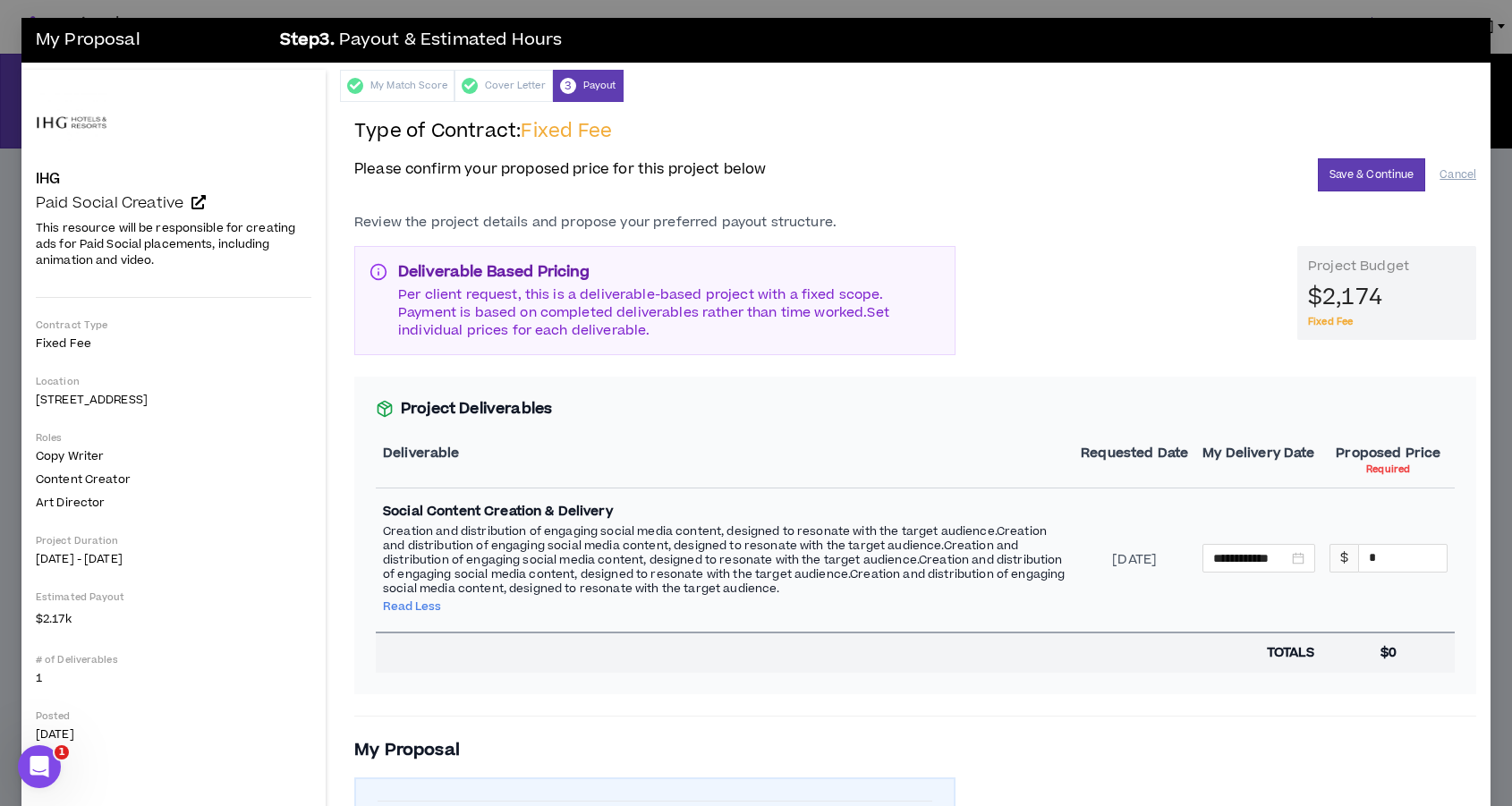
drag, startPoint x: 874, startPoint y: 322, endPoint x: 829, endPoint y: 287, distance: 57.0
click at [828, 287] on p "Per client request, this is a deliverable-based project with a fixed scope. Pay…" at bounding box center [669, 313] width 542 height 54
click at [822, 324] on p "Per client request, this is a deliverable-based project with a fixed scope. Pay…" at bounding box center [669, 313] width 542 height 54
click at [871, 325] on p "Per client request, this is a deliverable-based project with a fixed scope. Pay…" at bounding box center [669, 313] width 542 height 54
click at [787, 306] on p "Per client request, this is a deliverable-based project with a fixed scope. Pay…" at bounding box center [669, 313] width 542 height 54
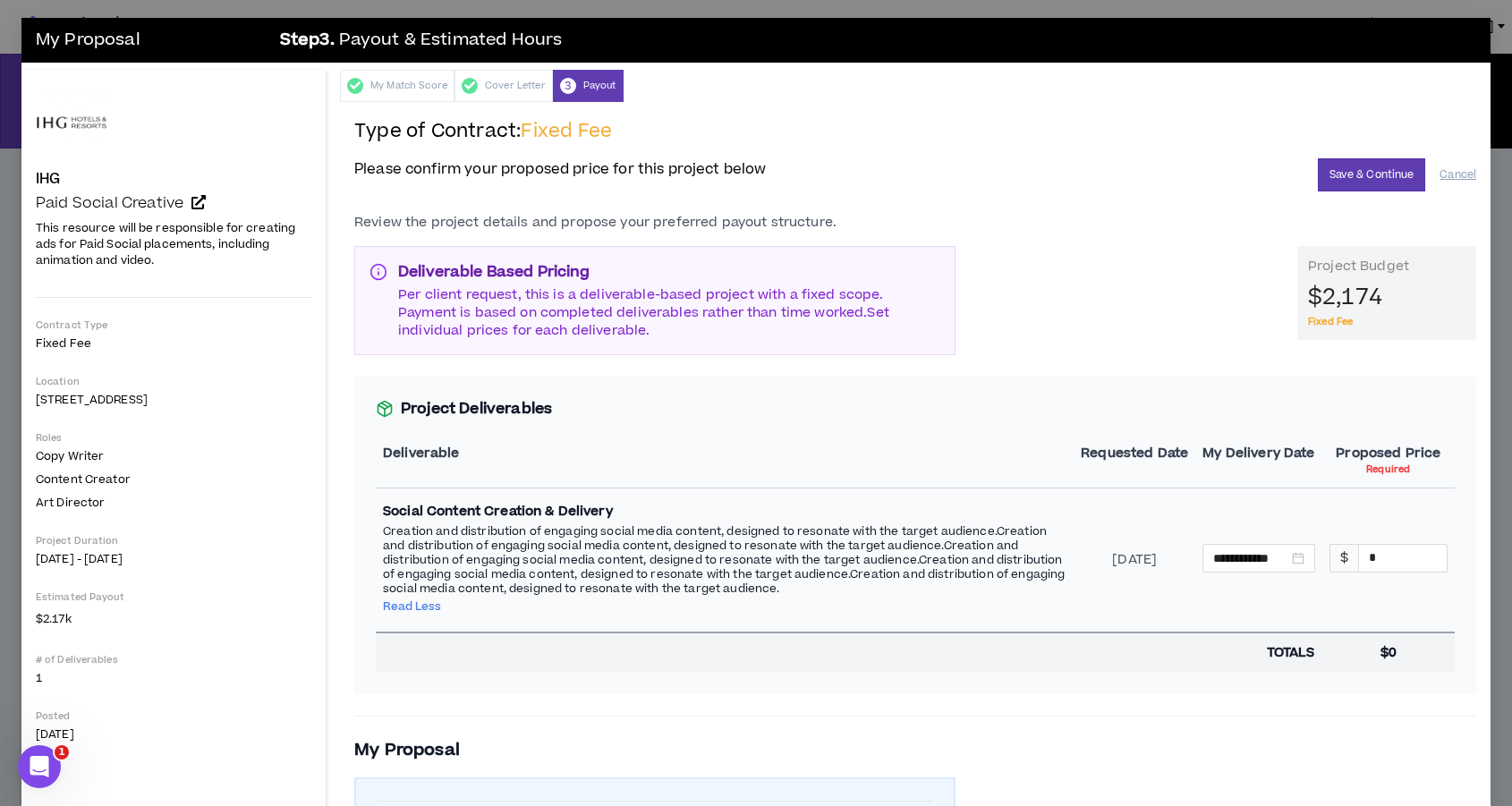
click at [811, 326] on p "Per client request, this is a deliverable-based project with a fixed scope. Pay…" at bounding box center [669, 313] width 542 height 54
drag, startPoint x: 1386, startPoint y: 563, endPoint x: 1348, endPoint y: 563, distance: 38.0
click at [1348, 563] on div "$ *" at bounding box center [1388, 558] width 118 height 28
type input "****"
click at [1200, 673] on div "**********" at bounding box center [916, 535] width 1122 height 317
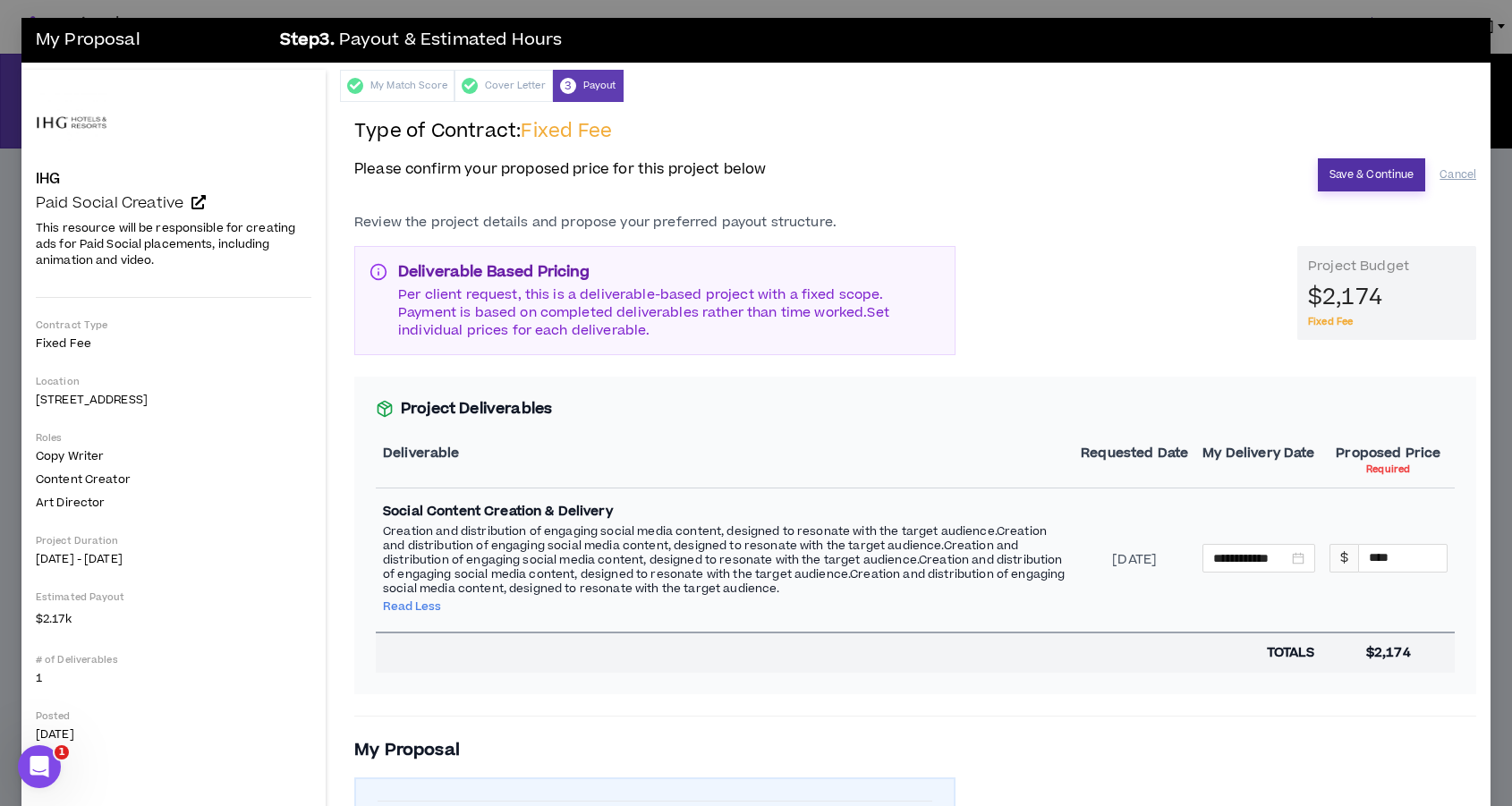
click at [1381, 166] on button "Save & Continue" at bounding box center [1371, 174] width 108 height 33
